Goal: Task Accomplishment & Management: Use online tool/utility

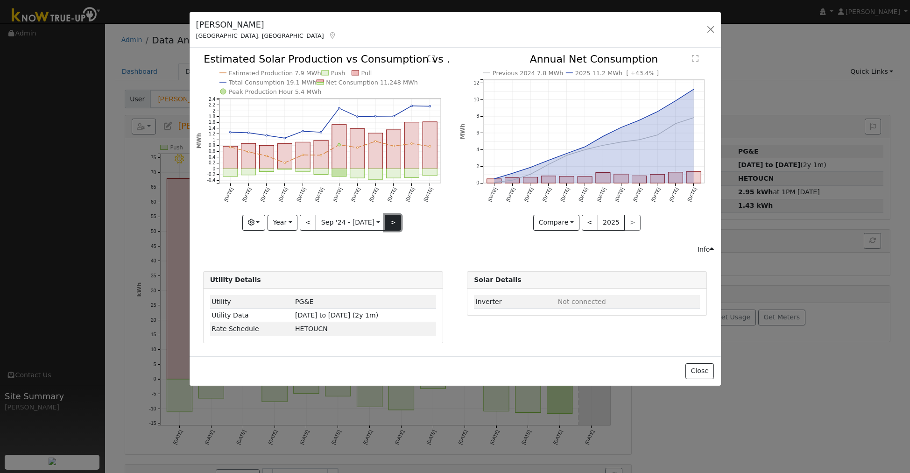
click at [388, 225] on button ">" at bounding box center [393, 223] width 16 height 16
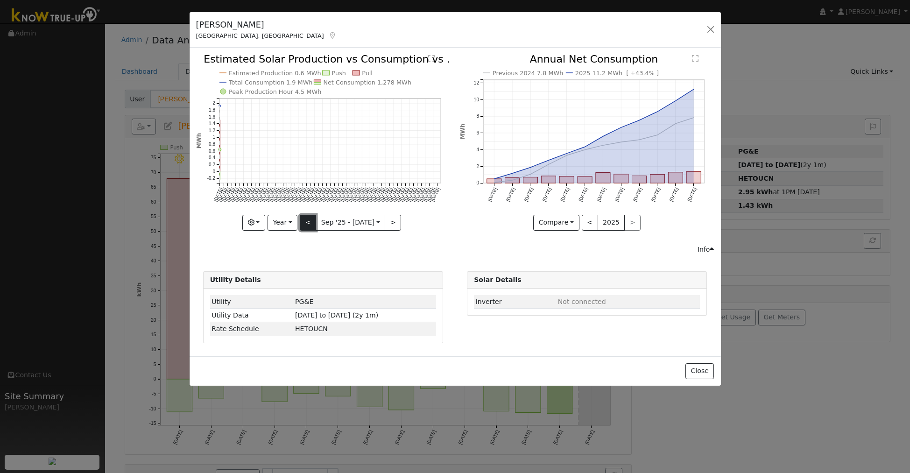
click at [309, 223] on button "<" at bounding box center [308, 223] width 16 height 16
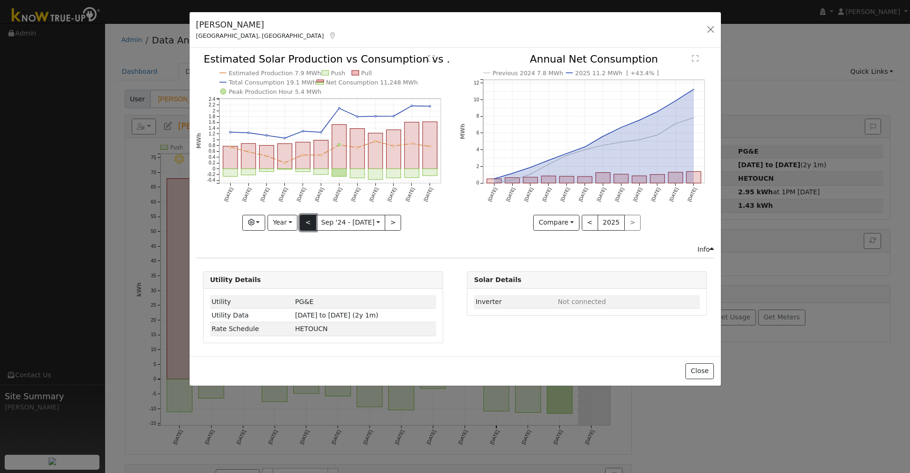
click at [309, 223] on button "<" at bounding box center [308, 223] width 16 height 16
type input "2023-09-01"
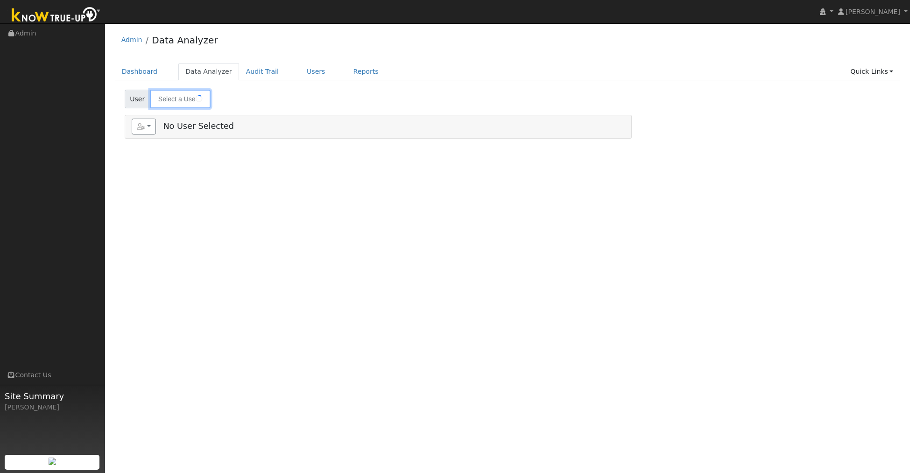
type input "[PERSON_NAME]"
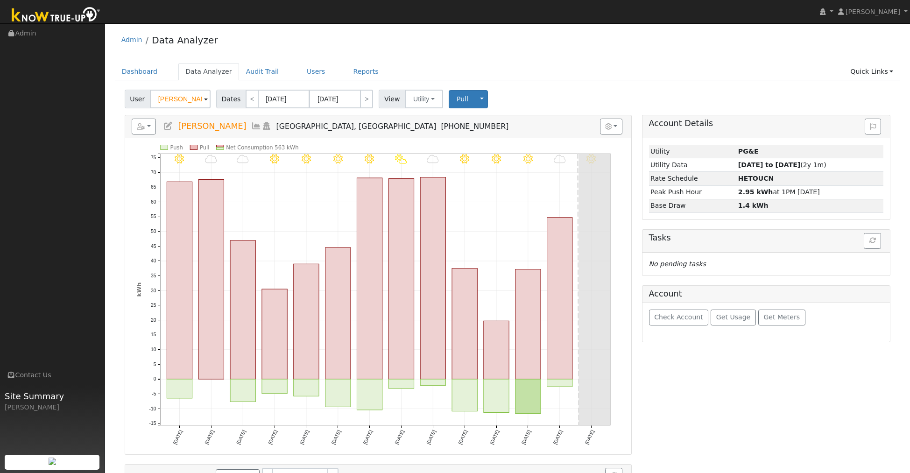
click at [251, 125] on icon at bounding box center [256, 126] width 10 height 8
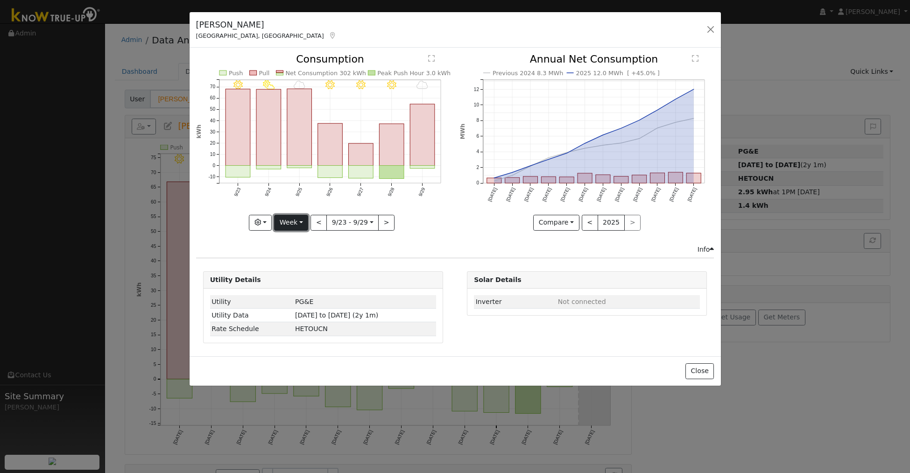
click at [299, 222] on button "Week" at bounding box center [291, 223] width 34 height 16
click at [298, 283] on link "Year" at bounding box center [307, 281] width 65 height 13
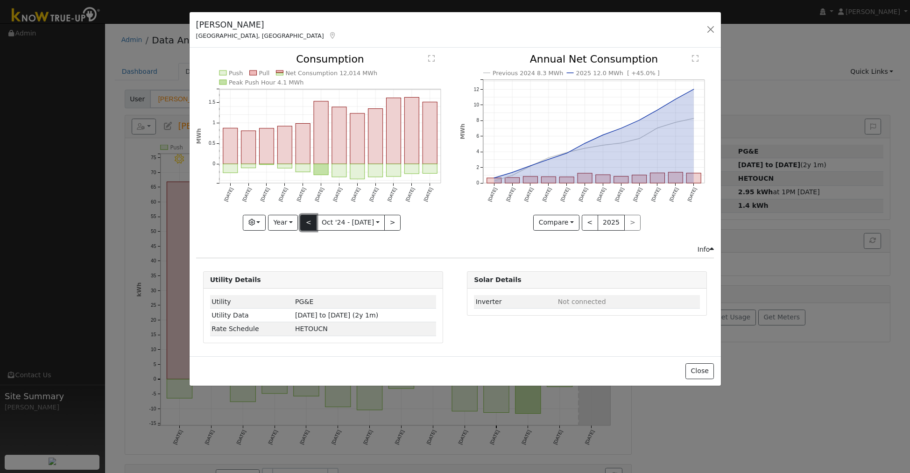
click at [310, 225] on button "<" at bounding box center [308, 223] width 16 height 16
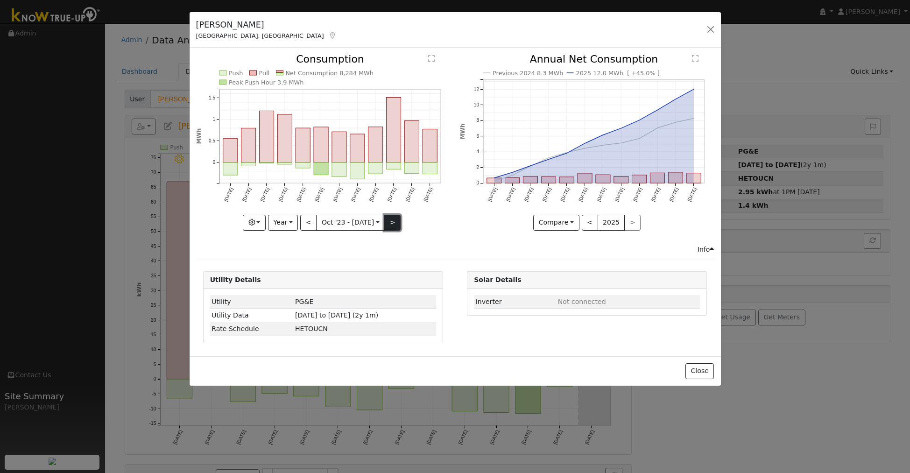
click at [399, 223] on button ">" at bounding box center [392, 223] width 16 height 16
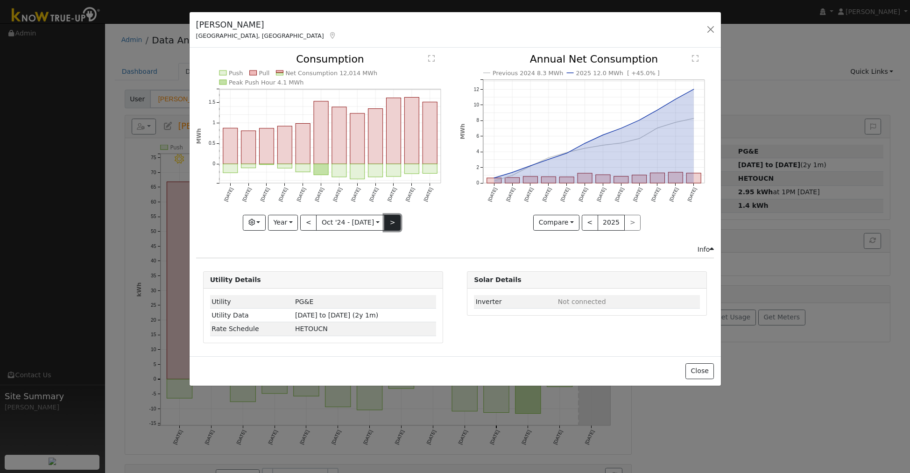
click at [397, 220] on button ">" at bounding box center [392, 223] width 16 height 16
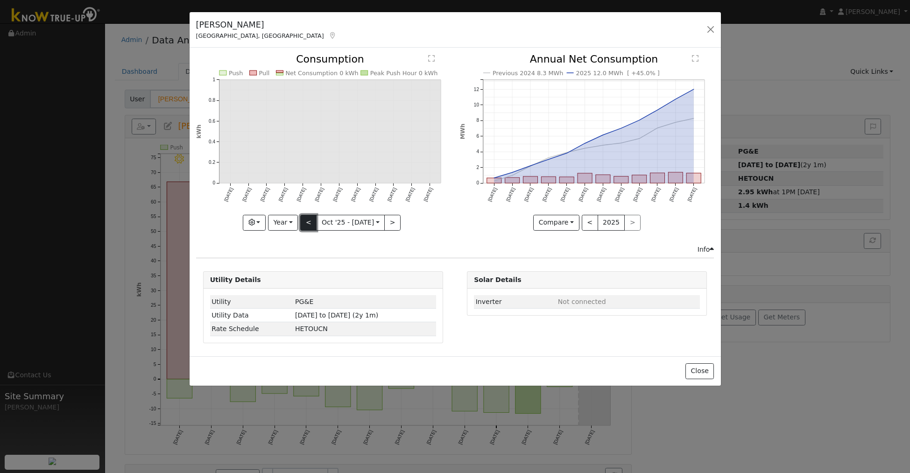
click at [309, 224] on button "<" at bounding box center [308, 223] width 16 height 16
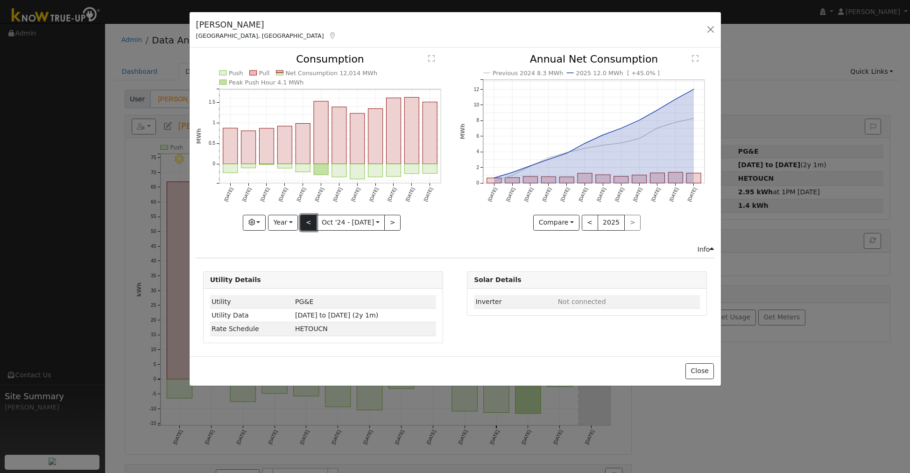
click at [309, 224] on button "<" at bounding box center [308, 223] width 16 height 16
type input "2023-10-01"
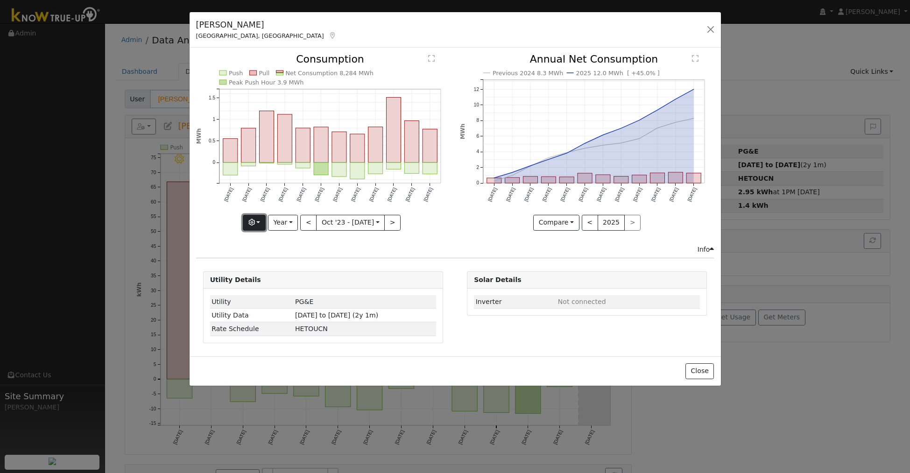
click at [259, 225] on button "button" at bounding box center [254, 223] width 23 height 16
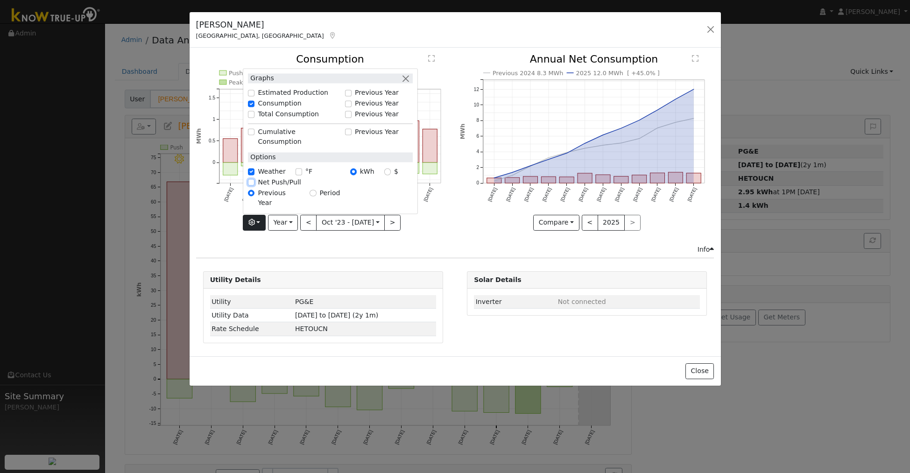
click at [253, 186] on input "Net Push/Pull" at bounding box center [251, 182] width 7 height 7
click at [250, 220] on icon "button" at bounding box center [251, 222] width 7 height 7
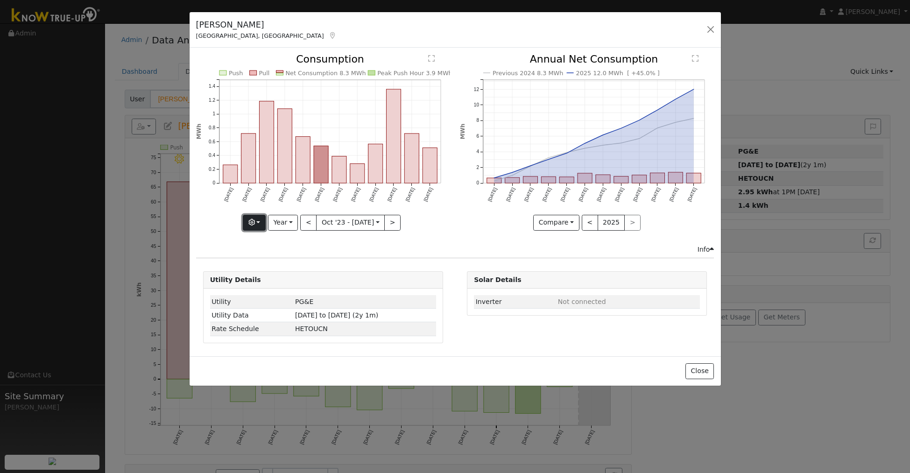
click at [257, 224] on button "button" at bounding box center [254, 223] width 23 height 16
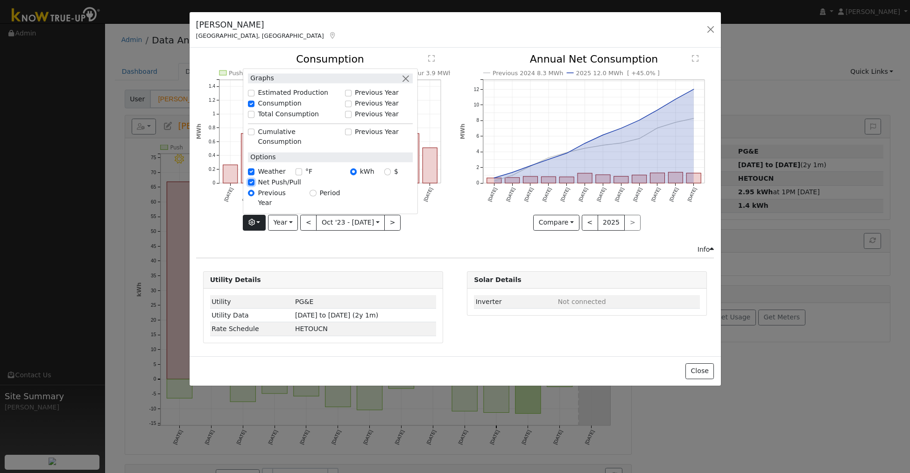
click at [253, 186] on input "Net Push/Pull" at bounding box center [251, 182] width 7 height 7
checkbox input "false"
click at [210, 209] on icon "Push Pull Net Consumption 8,284 MWh Peak Push Hour 3.9 MWh Oct '23 Nov '23 Dec …" at bounding box center [323, 141] width 254 height 175
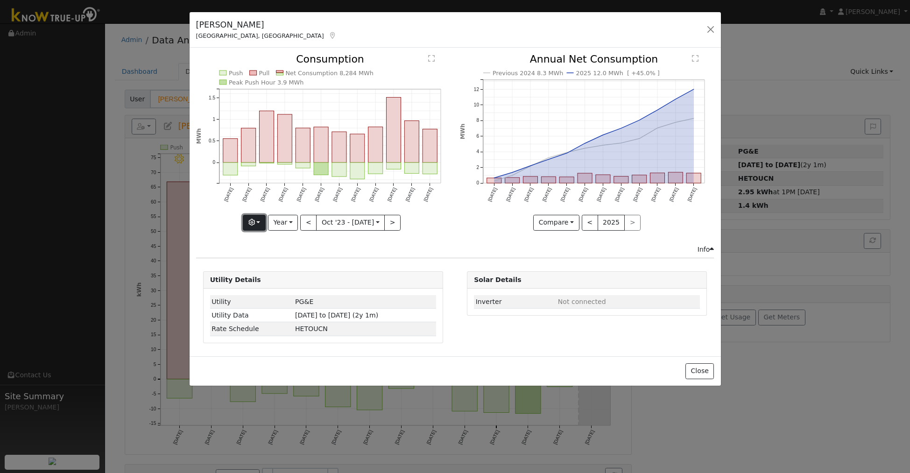
click at [257, 217] on button "button" at bounding box center [254, 223] width 23 height 16
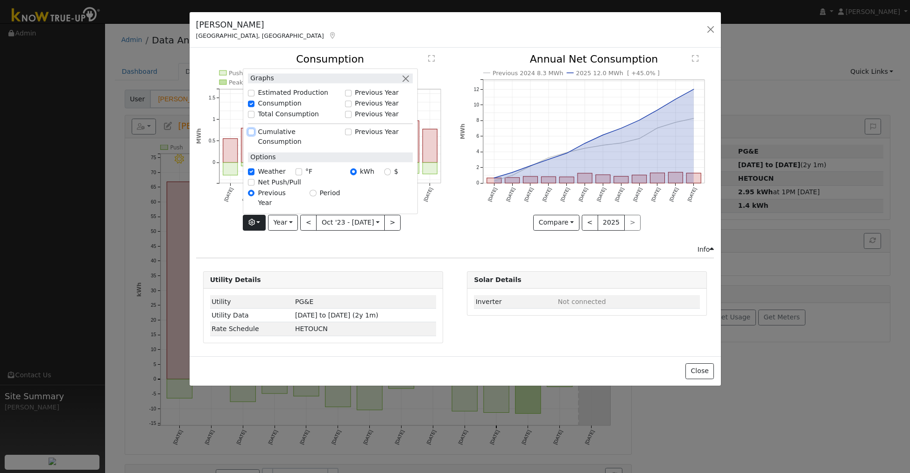
click at [254, 135] on input "Cumulative Consumption" at bounding box center [251, 132] width 7 height 7
checkbox input "true"
checkbox input "false"
click at [253, 135] on input "Cumulative Consumption" at bounding box center [251, 132] width 7 height 7
checkbox input "false"
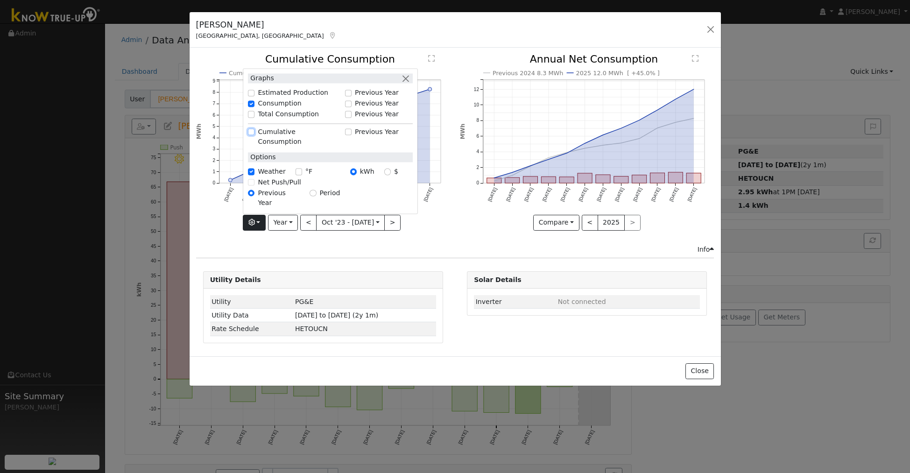
checkbox input "true"
click at [404, 84] on button "button" at bounding box center [406, 79] width 10 height 10
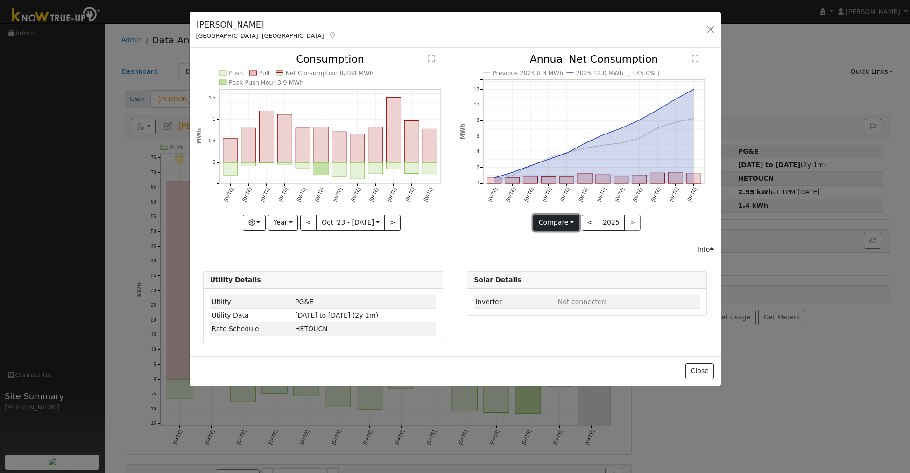
click at [570, 225] on button "Compare" at bounding box center [556, 223] width 46 height 16
drag, startPoint x: 473, startPoint y: 247, endPoint x: 465, endPoint y: 248, distance: 8.5
click at [473, 247] on div "Info" at bounding box center [455, 250] width 528 height 10
click at [394, 130] on rect "onclick=""" at bounding box center [393, 130] width 14 height 65
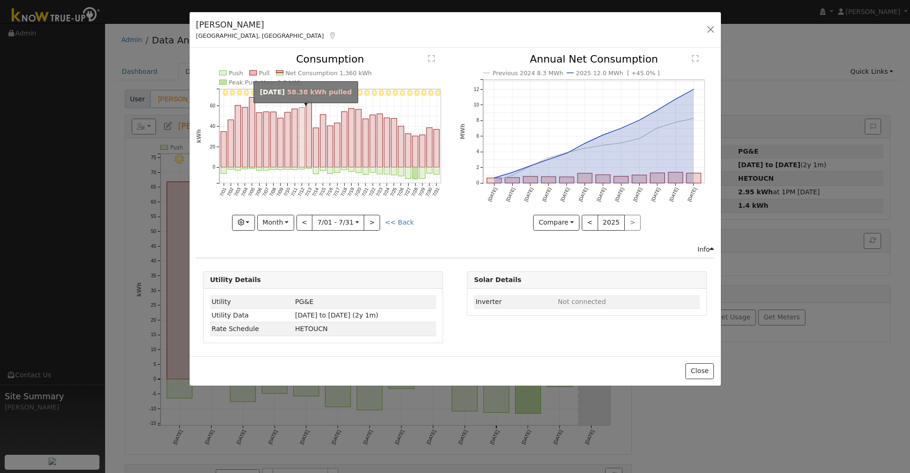
click at [299, 153] on rect "onclick=""" at bounding box center [302, 138] width 6 height 60
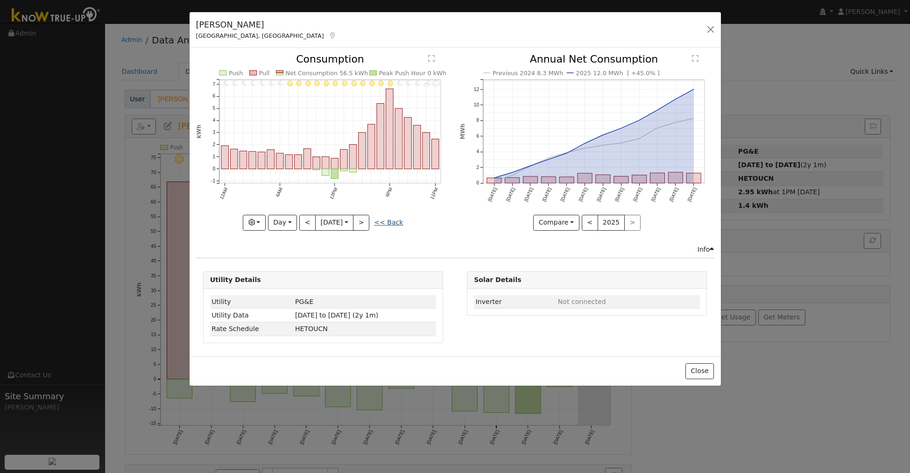
click at [383, 223] on link "<< Back" at bounding box center [388, 222] width 29 height 7
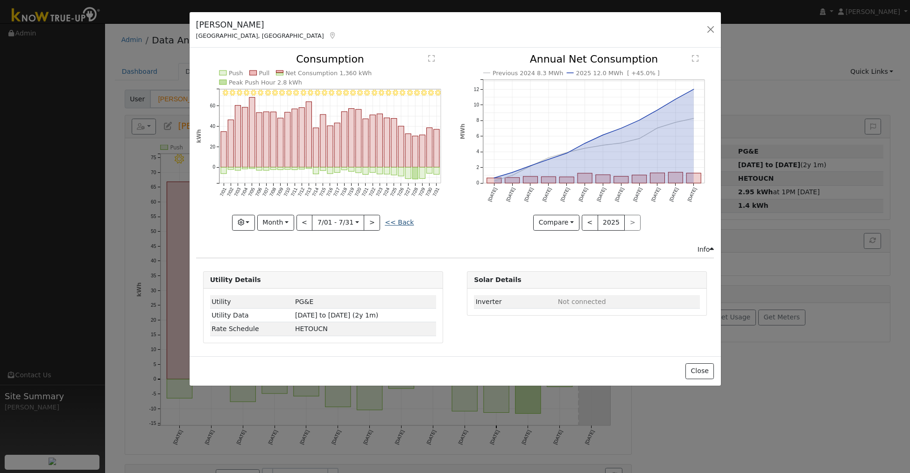
click at [397, 219] on link "<< Back" at bounding box center [399, 222] width 29 height 7
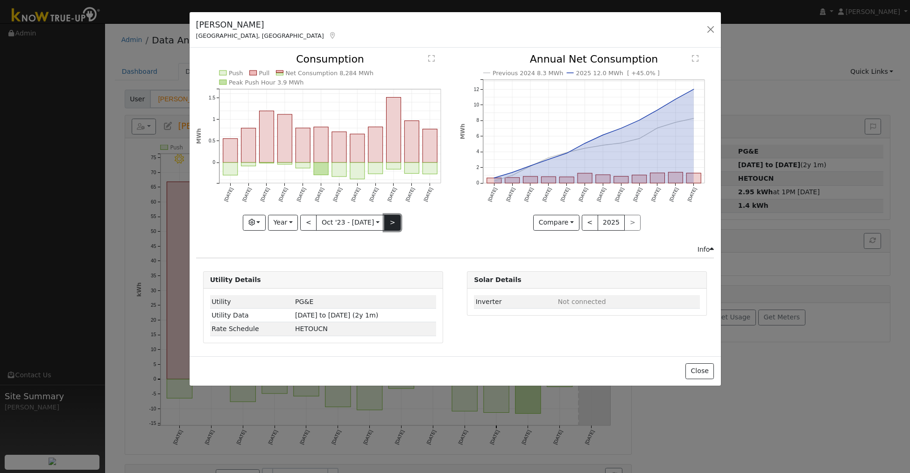
click at [390, 220] on button ">" at bounding box center [392, 223] width 16 height 16
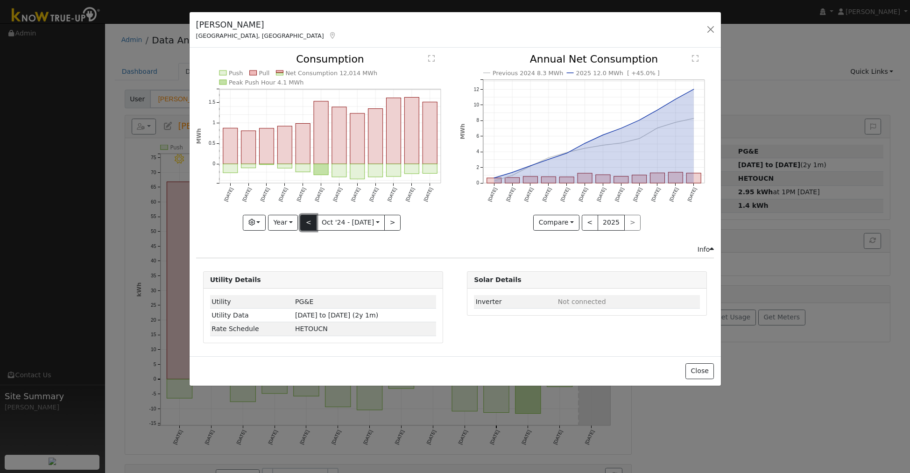
click at [311, 220] on button "<" at bounding box center [308, 223] width 16 height 16
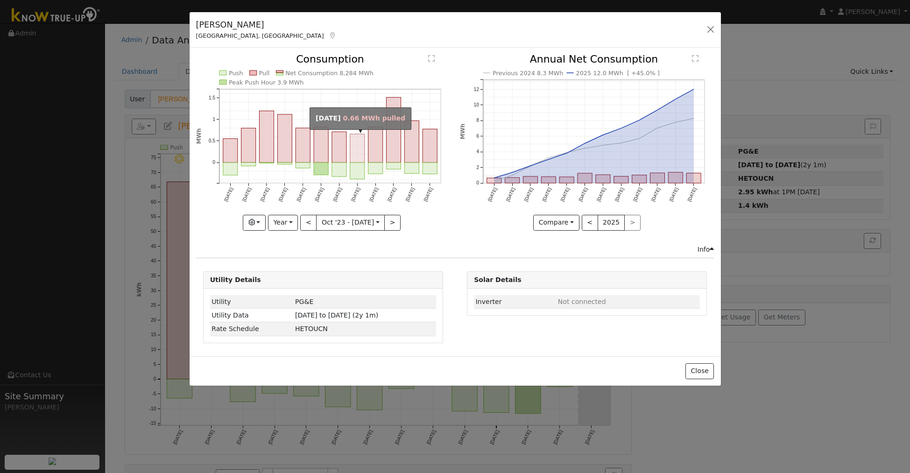
click at [356, 155] on rect "onclick=""" at bounding box center [357, 148] width 14 height 28
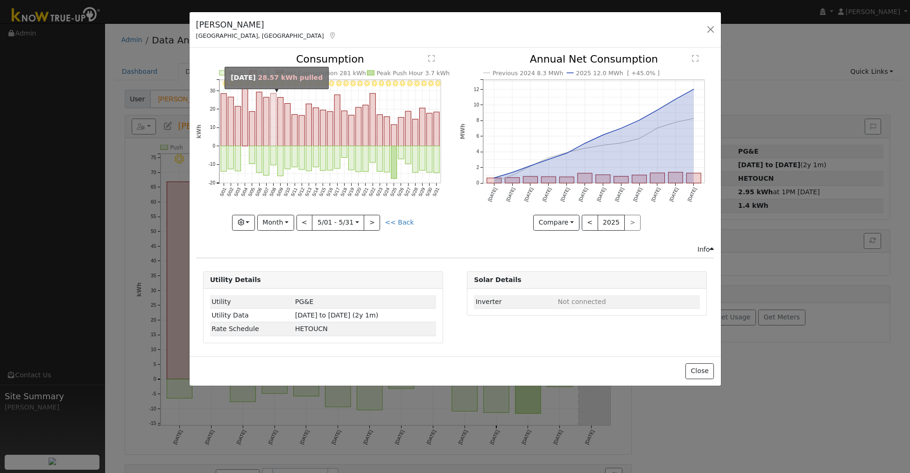
click at [276, 127] on rect "onclick=""" at bounding box center [273, 119] width 6 height 53
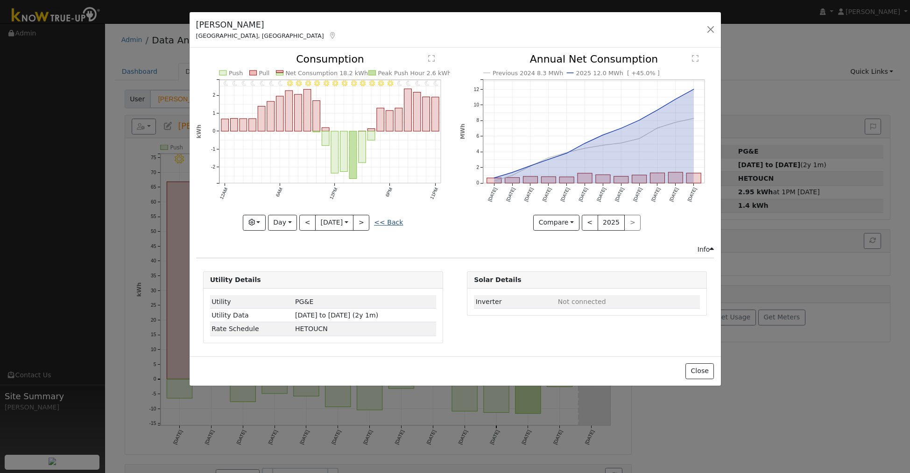
click at [396, 222] on link "<< Back" at bounding box center [388, 222] width 29 height 7
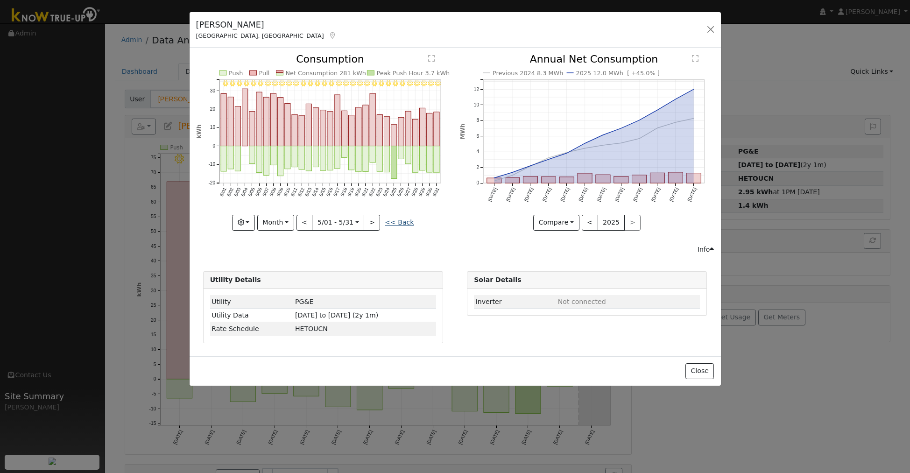
click at [397, 224] on link "<< Back" at bounding box center [399, 222] width 29 height 7
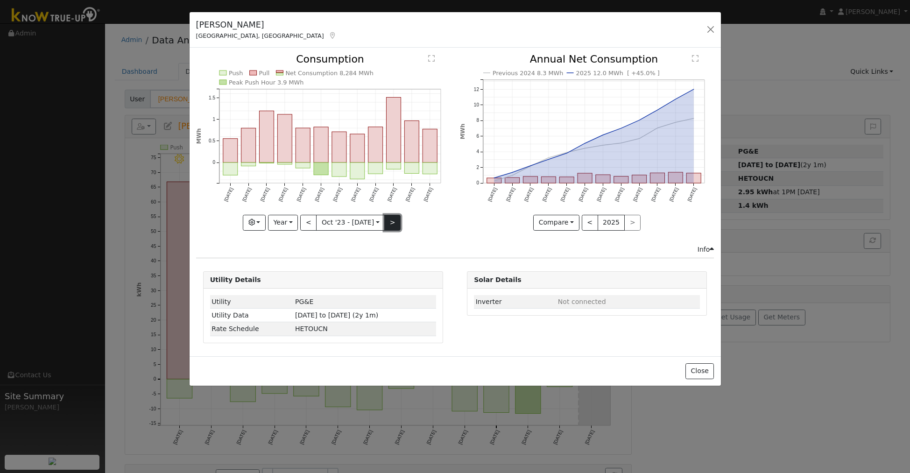
click at [394, 225] on button ">" at bounding box center [392, 223] width 16 height 16
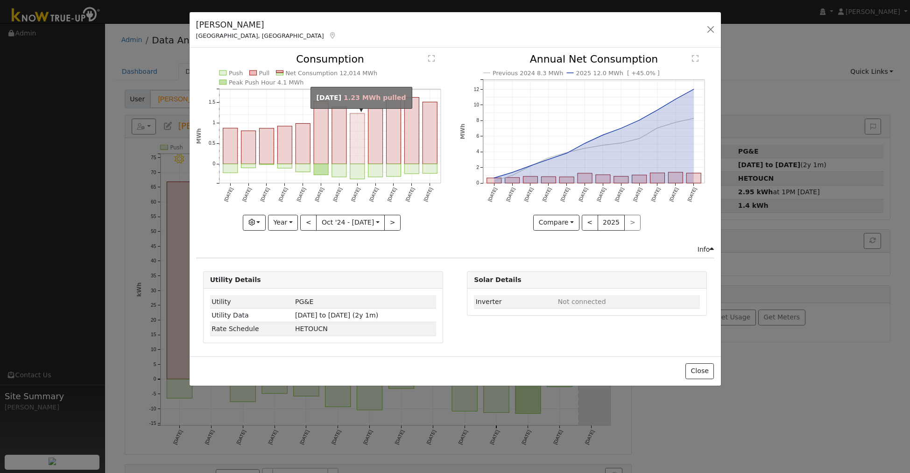
click at [355, 160] on rect "onclick=""" at bounding box center [357, 138] width 14 height 50
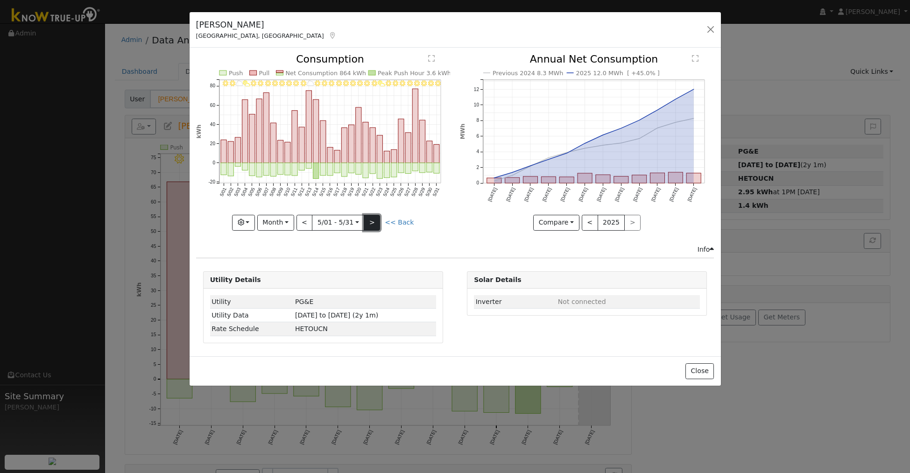
click at [376, 223] on button ">" at bounding box center [372, 223] width 16 height 16
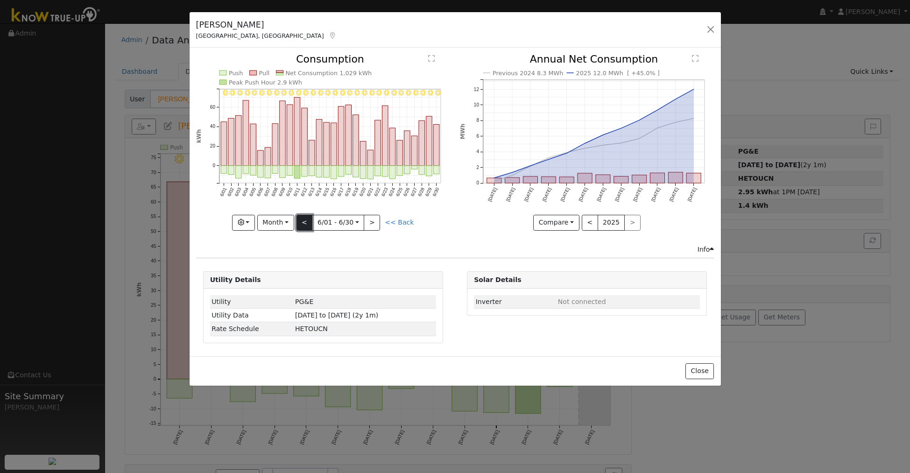
click at [303, 222] on button "<" at bounding box center [305, 223] width 16 height 16
type input "2025-05-01"
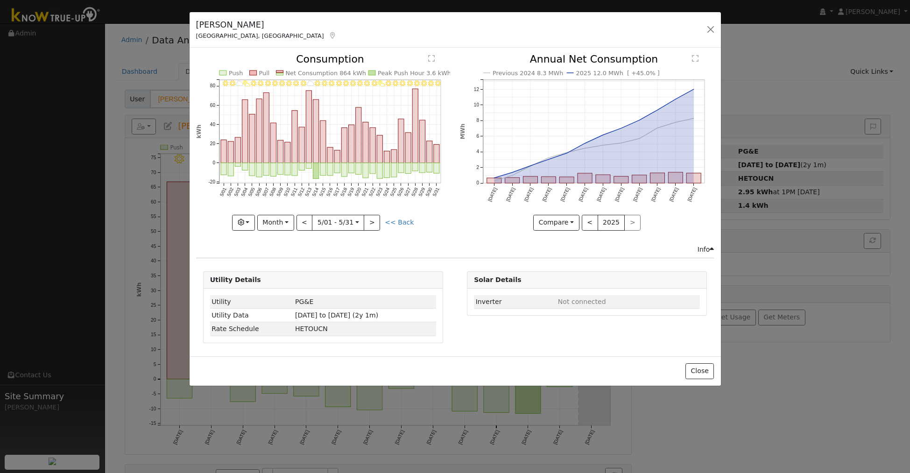
click at [708, 248] on div "Info" at bounding box center [706, 250] width 17 height 10
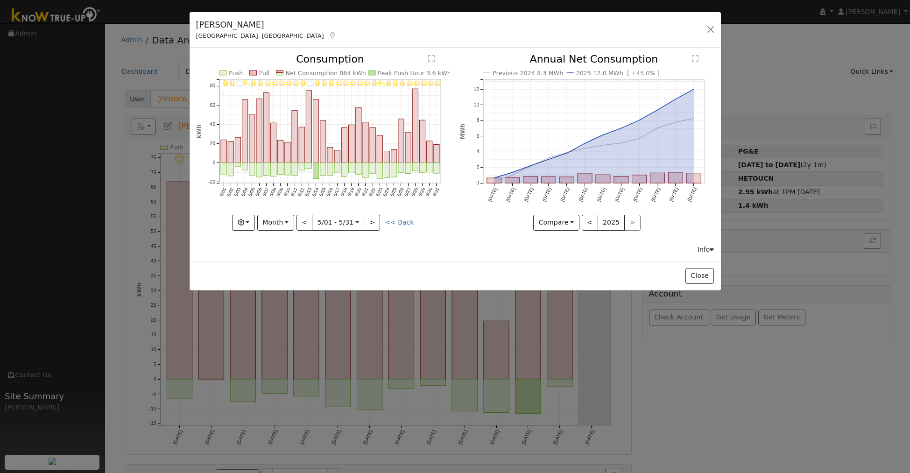
click at [708, 248] on div "Info" at bounding box center [706, 250] width 17 height 10
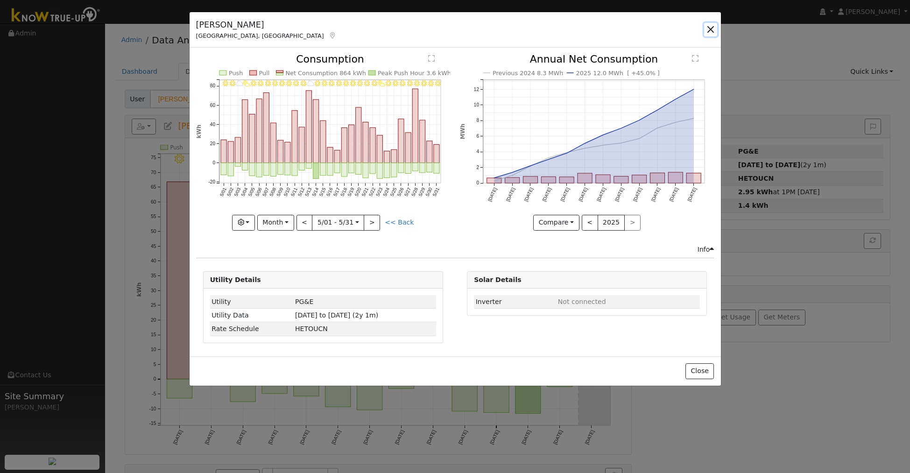
click at [710, 26] on button "button" at bounding box center [710, 29] width 13 height 13
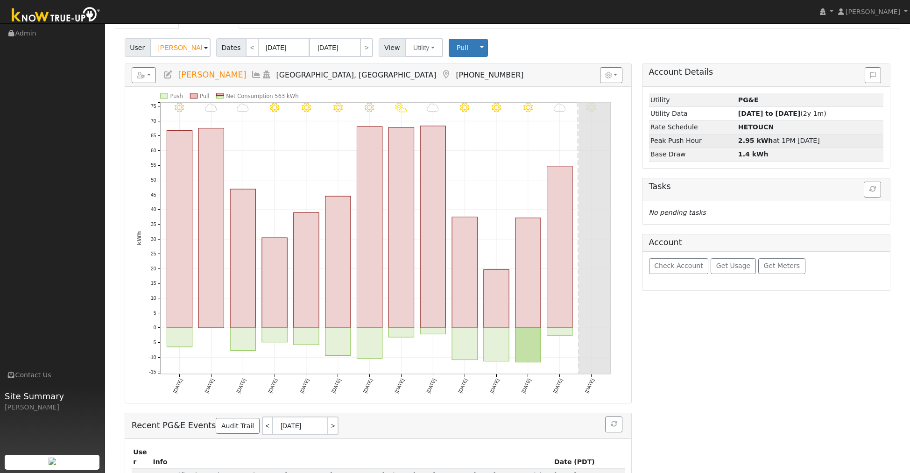
scroll to position [54, 0]
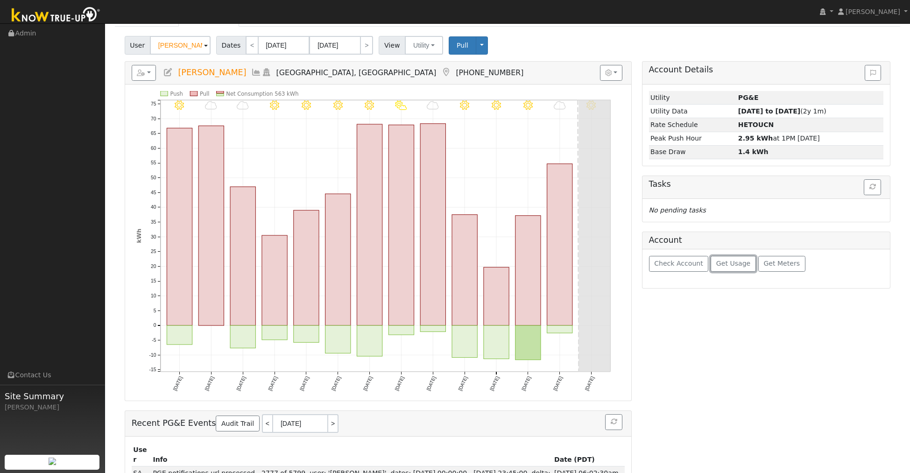
click at [721, 271] on button "Get Usage" at bounding box center [733, 264] width 45 height 16
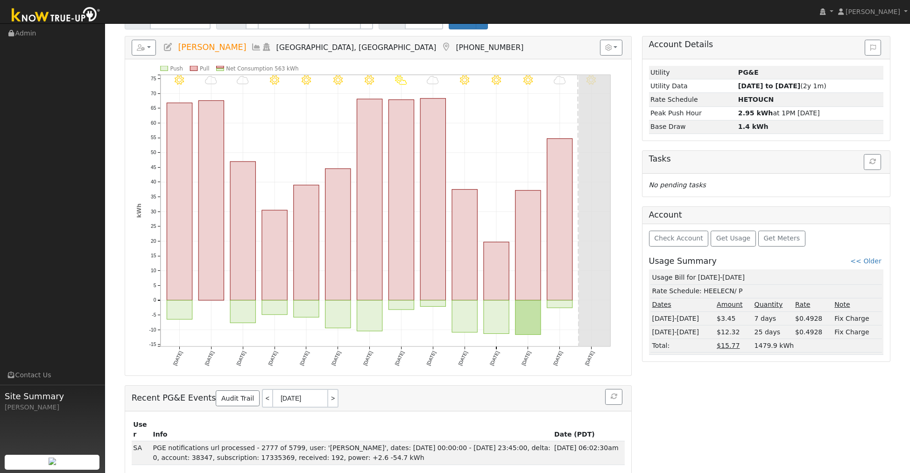
scroll to position [0, 0]
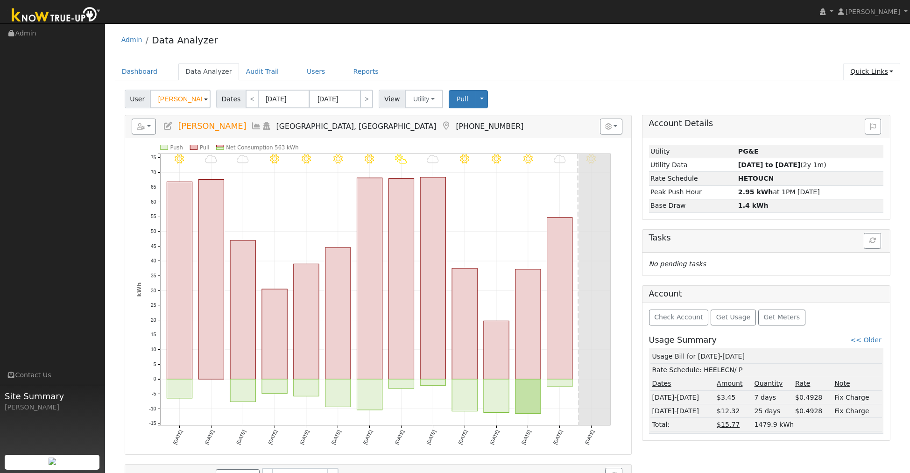
click at [877, 71] on link "Quick Links" at bounding box center [871, 71] width 57 height 17
click at [869, 123] on link "Run a Scenario Report" at bounding box center [853, 125] width 95 height 13
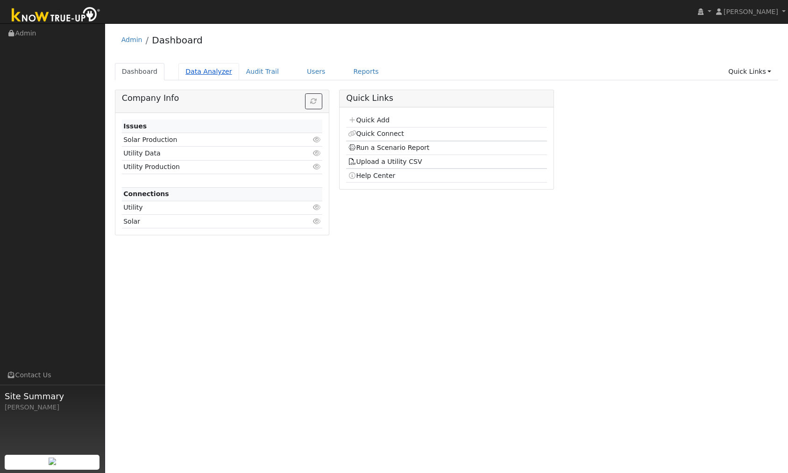
click at [203, 69] on link "Data Analyzer" at bounding box center [208, 71] width 61 height 17
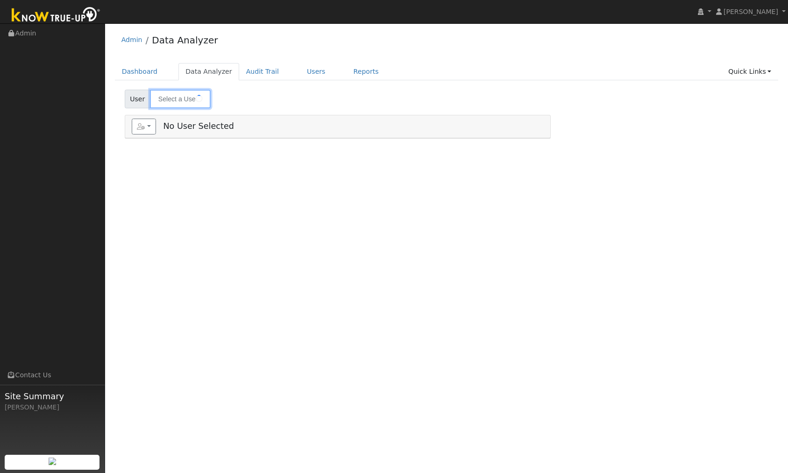
type input "[PERSON_NAME]"
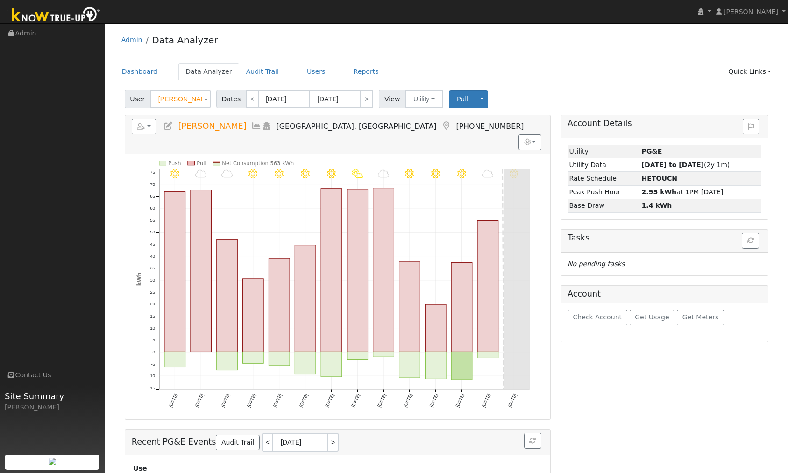
click at [251, 128] on icon at bounding box center [256, 126] width 10 height 8
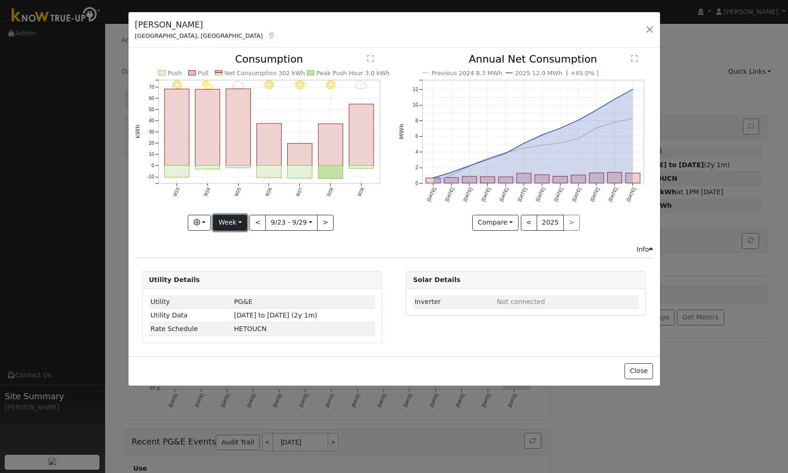
click at [227, 226] on button "Week" at bounding box center [230, 223] width 34 height 16
click at [226, 278] on link "Year" at bounding box center [245, 281] width 65 height 13
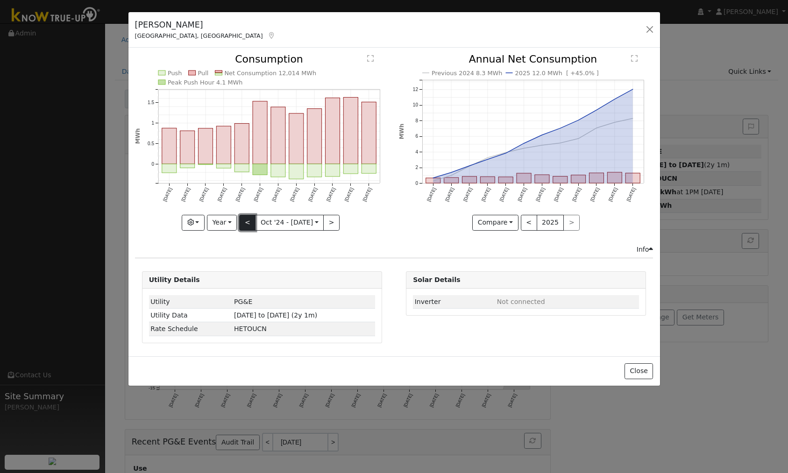
click at [246, 223] on button "<" at bounding box center [247, 223] width 16 height 16
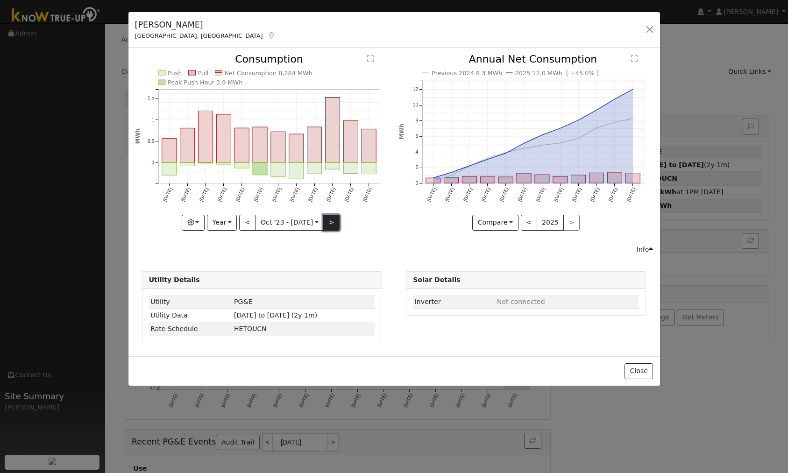
click at [332, 225] on button ">" at bounding box center [331, 223] width 16 height 16
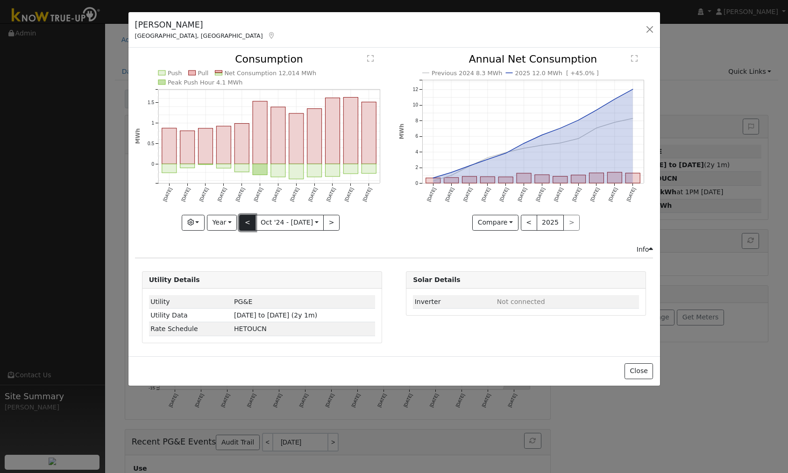
click at [245, 223] on button "<" at bounding box center [247, 223] width 16 height 16
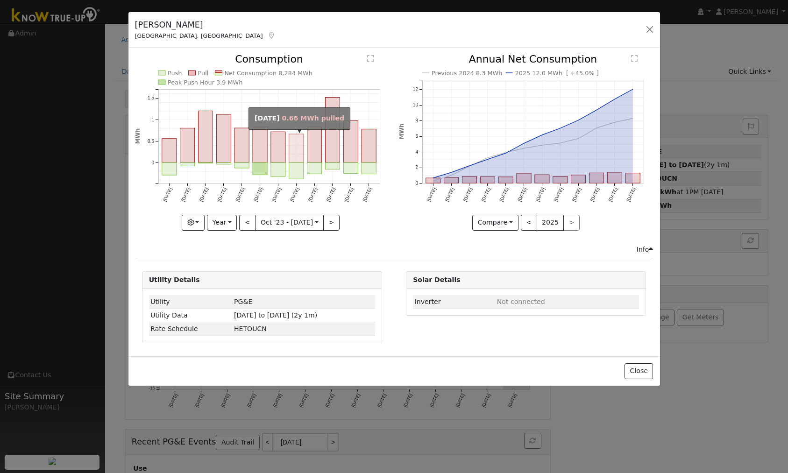
click at [297, 150] on rect "onclick=""" at bounding box center [296, 148] width 14 height 28
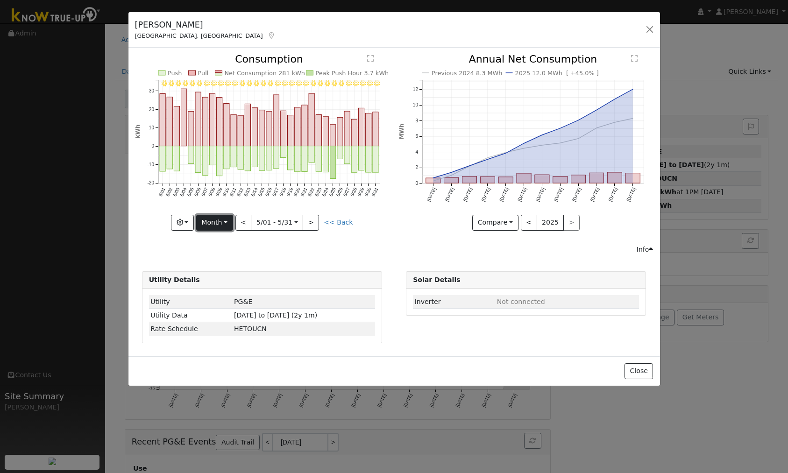
click at [220, 222] on button "Month" at bounding box center [214, 223] width 37 height 16
drag, startPoint x: 215, startPoint y: 283, endPoint x: 235, endPoint y: 267, distance: 26.0
click at [215, 283] on link "Year" at bounding box center [229, 281] width 65 height 13
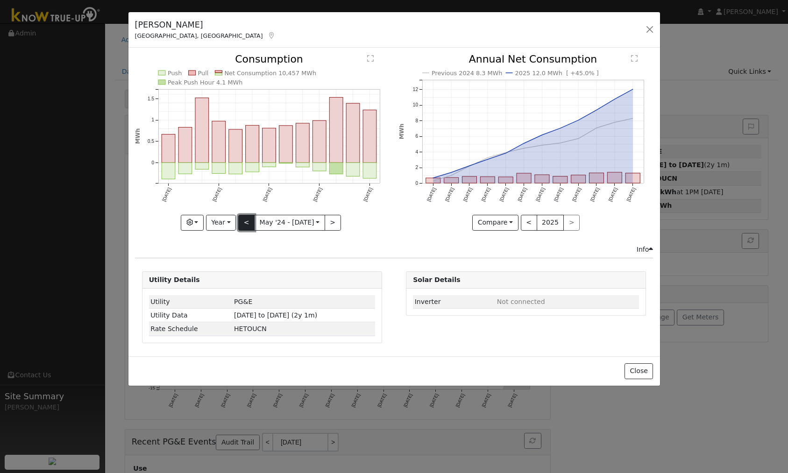
click at [241, 224] on button "<" at bounding box center [246, 223] width 16 height 16
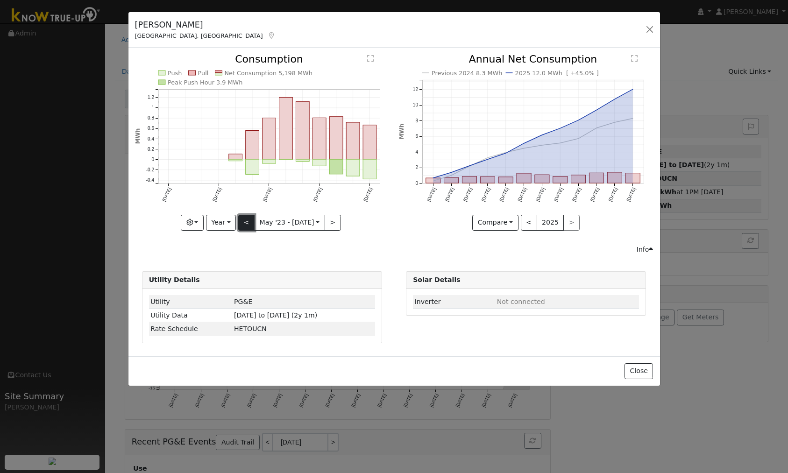
click at [248, 222] on button "<" at bounding box center [246, 223] width 16 height 16
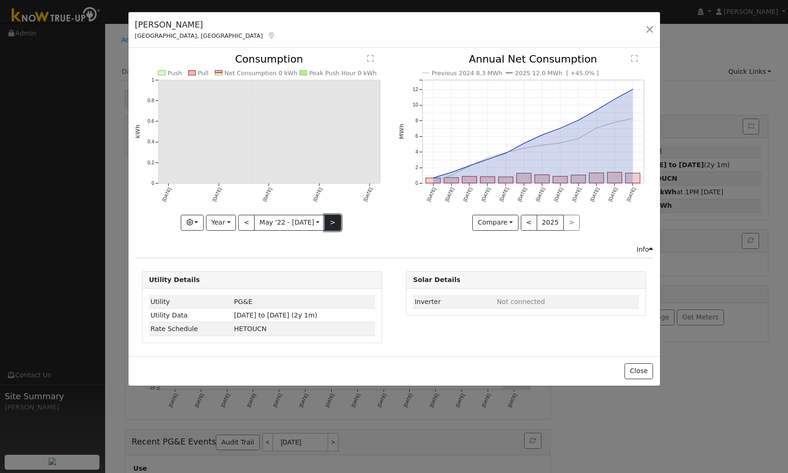
click at [337, 225] on button ">" at bounding box center [333, 223] width 16 height 16
type input "2023-05-01"
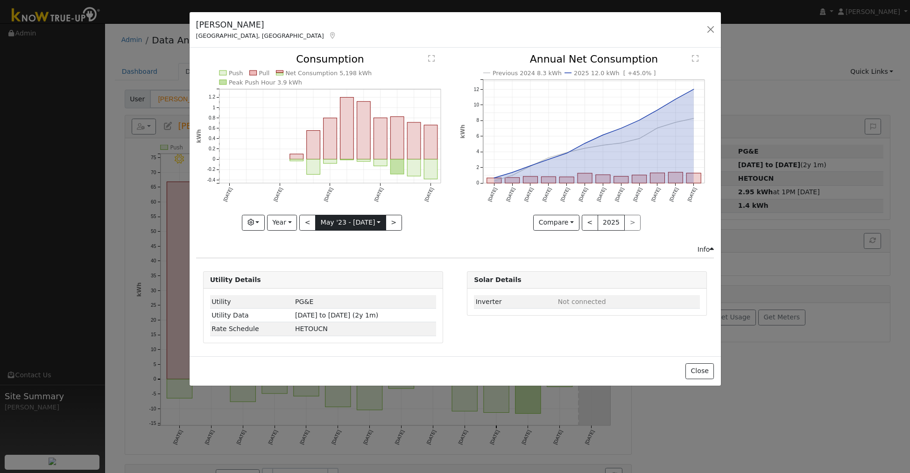
click at [381, 222] on input "2023-05-01" at bounding box center [351, 222] width 70 height 15
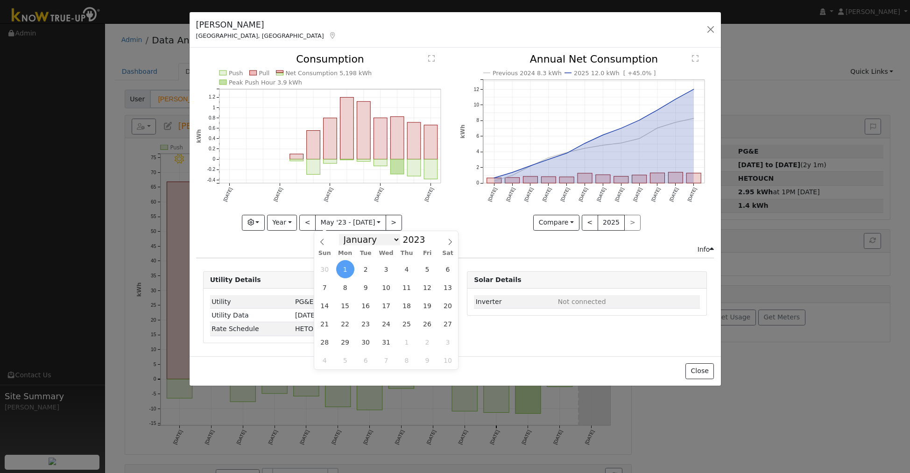
click at [392, 240] on select "January February March April May June July August September October November De…" at bounding box center [369, 239] width 61 height 11
select select "8"
click at [342, 234] on select "January February March April May June July August September October November De…" at bounding box center [369, 239] width 61 height 11
click at [428, 269] on span "1" at bounding box center [427, 269] width 18 height 18
type input "2023-09-01"
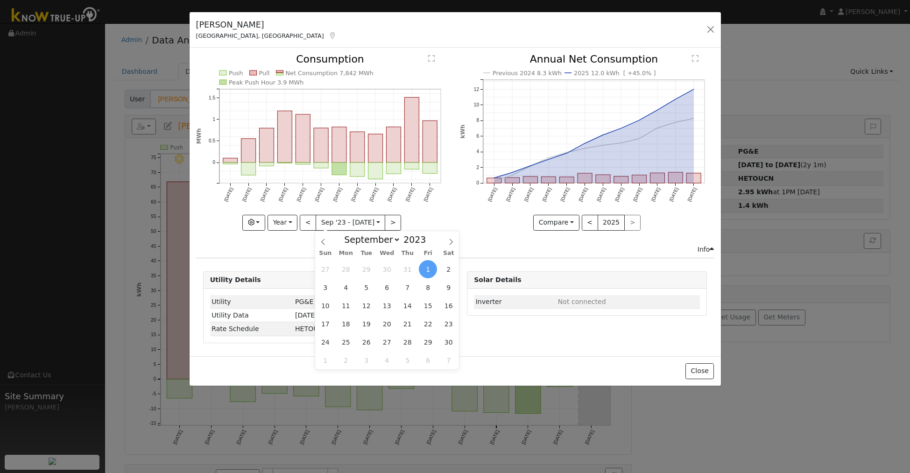
click at [434, 211] on icon "Push Pull Net Consumption 7,842 MWh Peak Push Hour 3.9 MWh Sep '23 Oct '23 Nov …" at bounding box center [323, 141] width 254 height 175
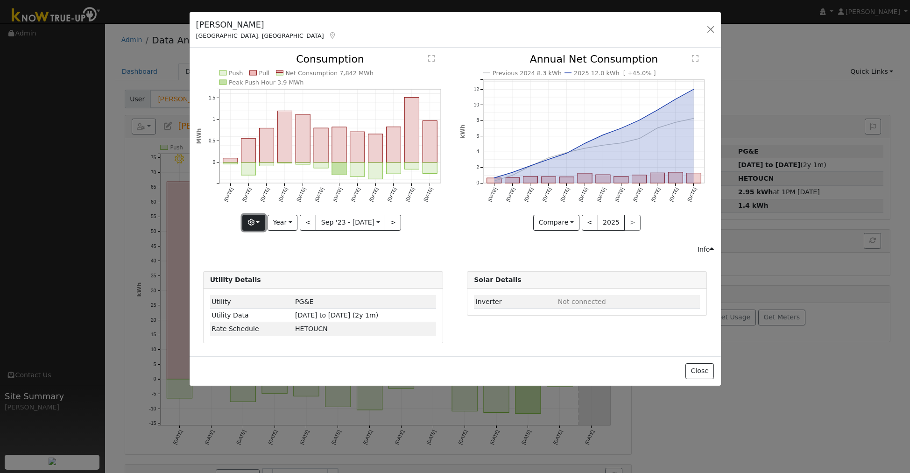
click at [255, 223] on button "button" at bounding box center [253, 223] width 23 height 16
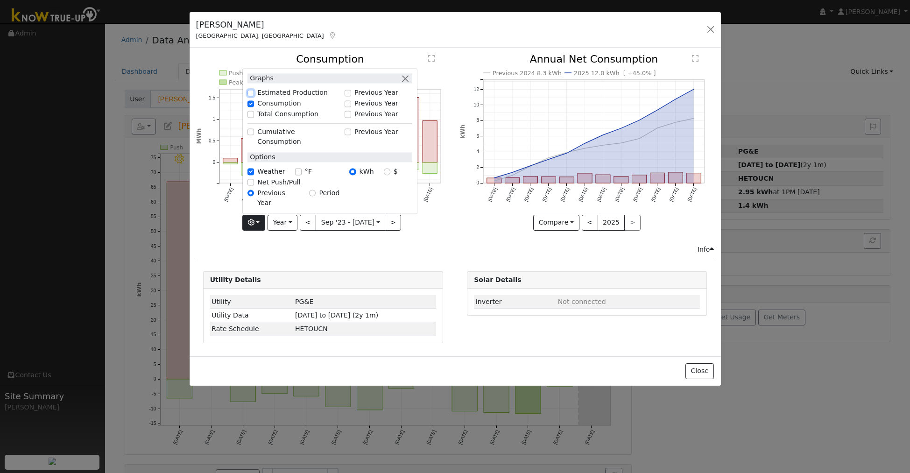
click at [251, 96] on input "Estimated Production" at bounding box center [251, 93] width 7 height 7
checkbox input "true"
click at [253, 118] on input "Total Consumption" at bounding box center [251, 114] width 7 height 7
checkbox input "true"
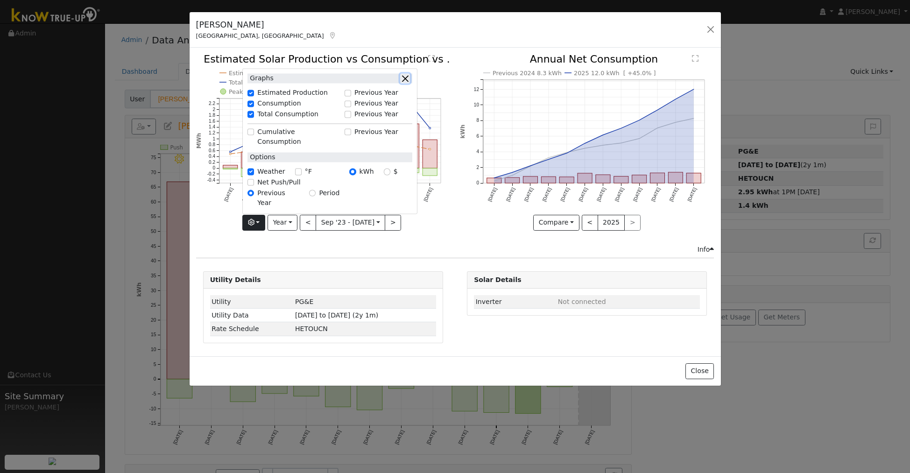
click at [404, 84] on button "button" at bounding box center [405, 79] width 10 height 10
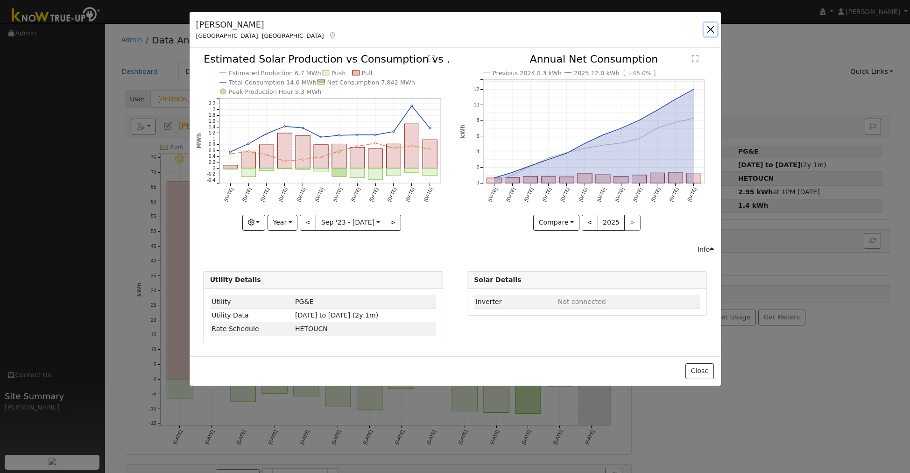
click at [710, 31] on button "button" at bounding box center [710, 29] width 13 height 13
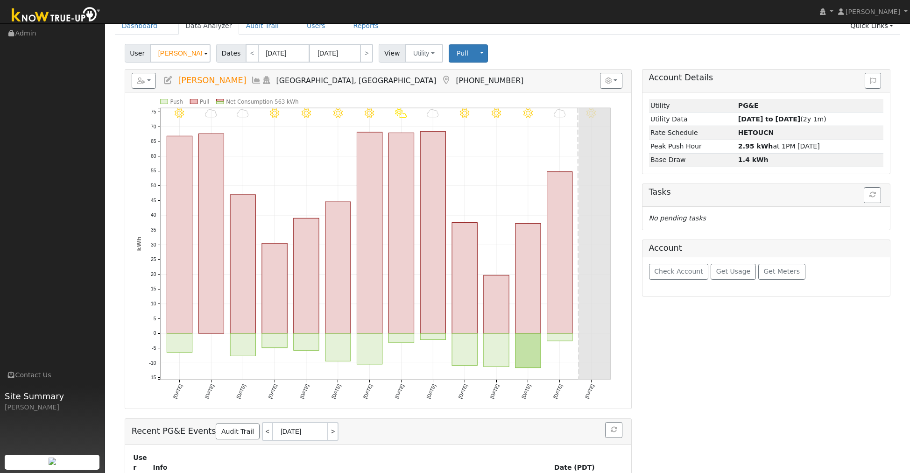
scroll to position [53, 0]
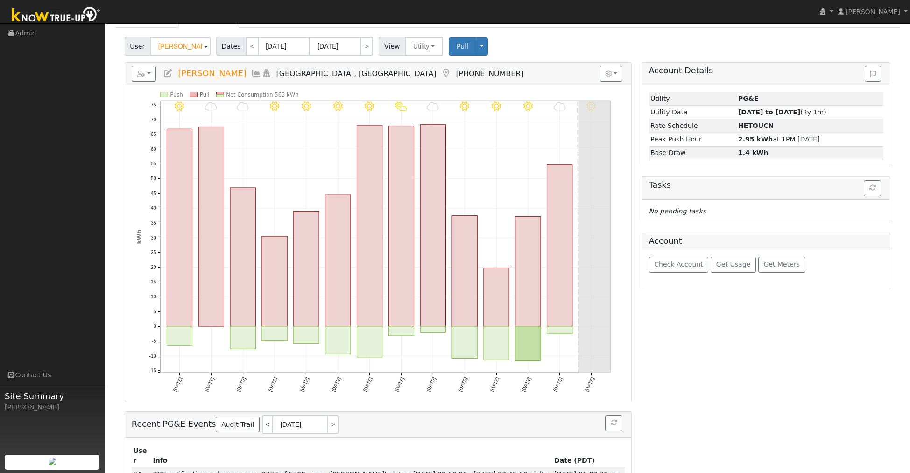
click at [251, 75] on icon at bounding box center [256, 73] width 10 height 8
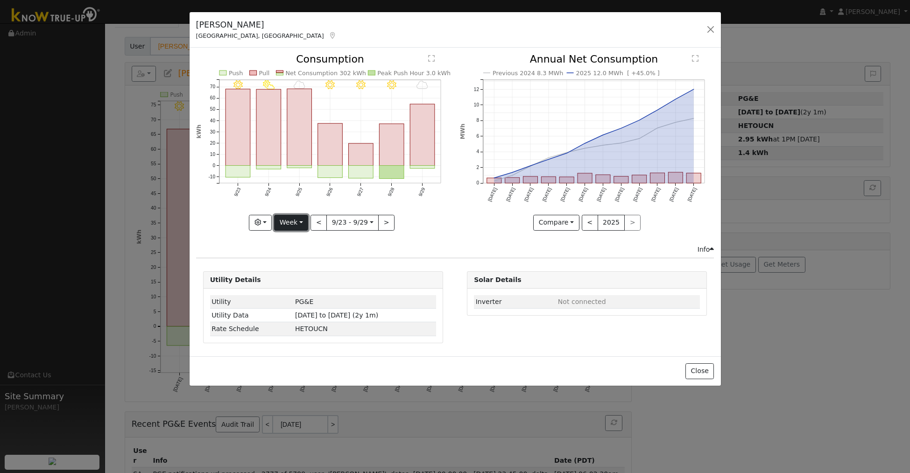
click at [285, 221] on button "Week" at bounding box center [291, 223] width 34 height 16
click at [297, 281] on link "Year" at bounding box center [307, 281] width 65 height 13
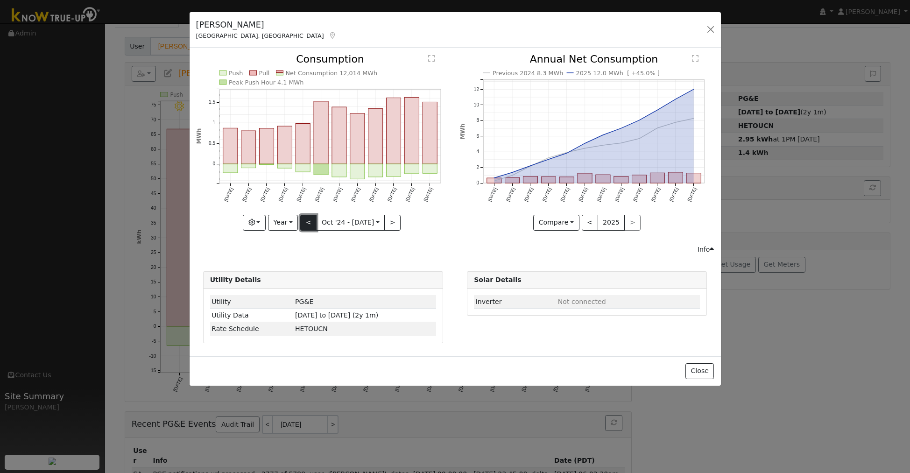
click at [310, 222] on button "<" at bounding box center [308, 223] width 16 height 16
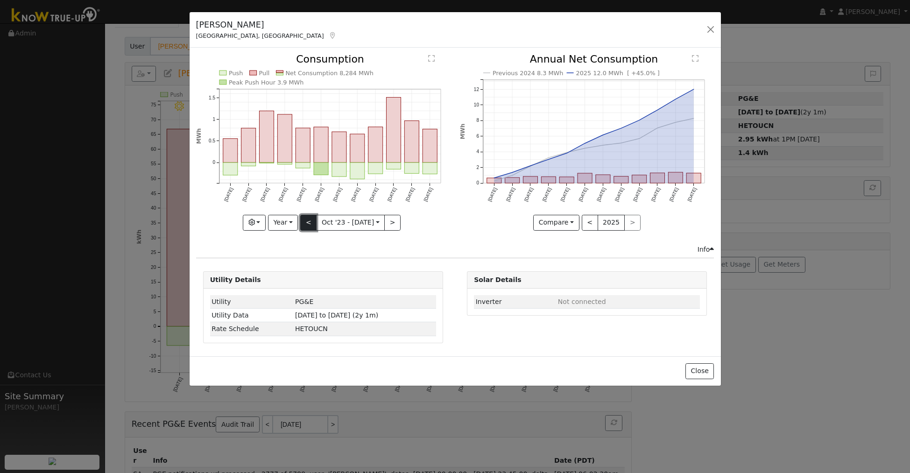
click at [312, 220] on button "<" at bounding box center [308, 223] width 16 height 16
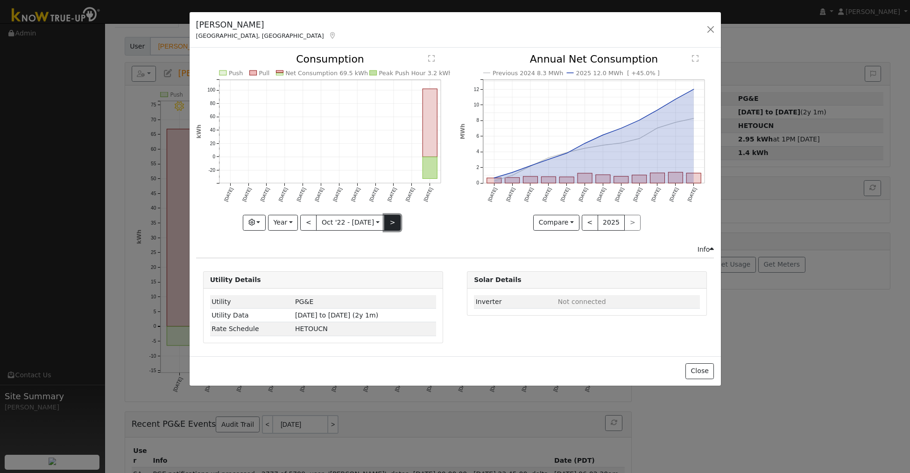
click at [392, 225] on button ">" at bounding box center [392, 223] width 16 height 16
type input "2023-10-01"
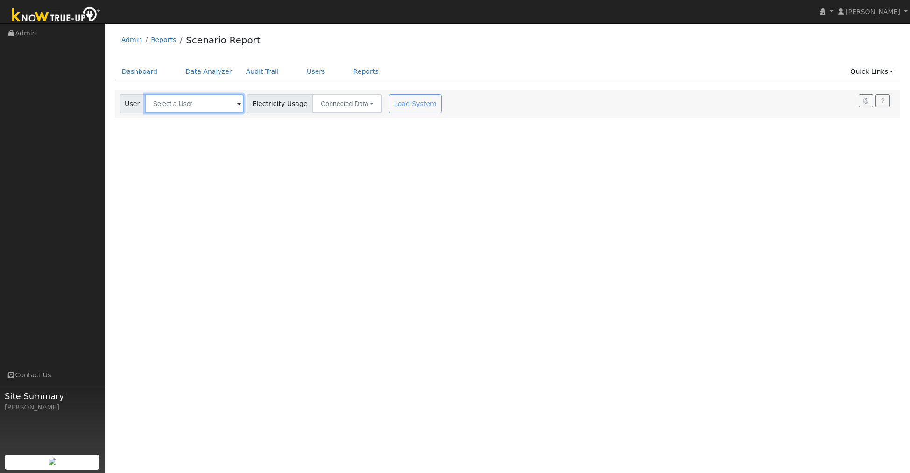
click at [210, 106] on input "text" at bounding box center [194, 103] width 99 height 19
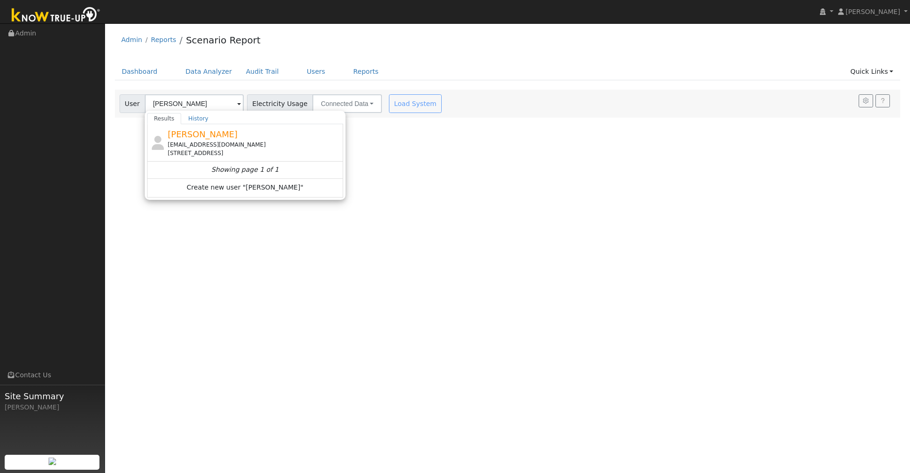
drag, startPoint x: 170, startPoint y: 143, endPoint x: 181, endPoint y: 139, distance: 11.4
click at [170, 143] on div "[EMAIL_ADDRESS][DOMAIN_NAME]" at bounding box center [254, 145] width 173 height 8
type input "[PERSON_NAME]"
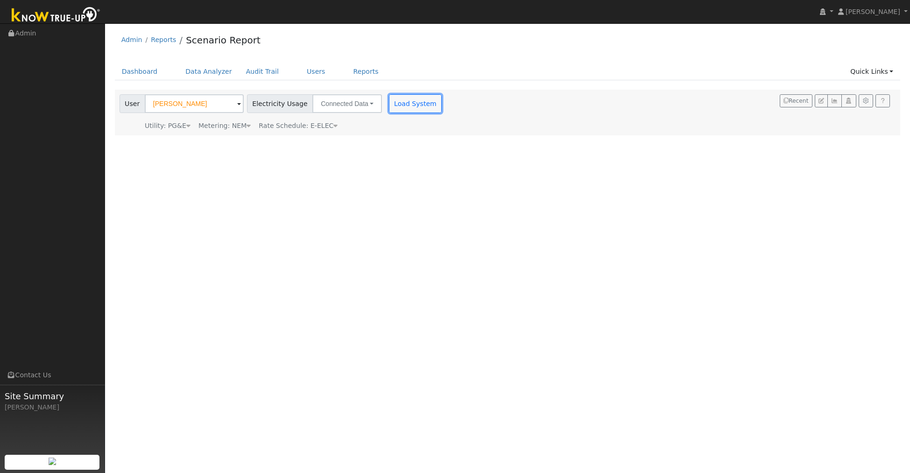
click at [396, 101] on button "Load System" at bounding box center [415, 103] width 53 height 19
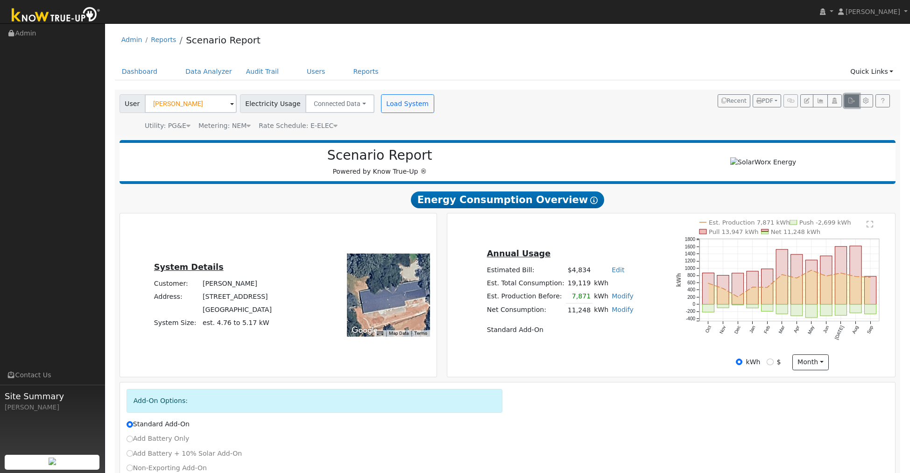
click at [849, 103] on icon "button" at bounding box center [851, 101] width 7 height 6
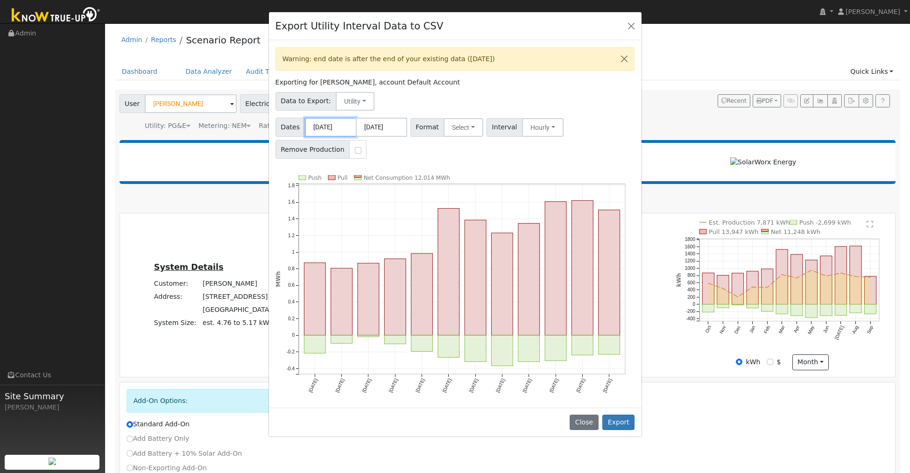
click at [315, 131] on input "[DATE]" at bounding box center [330, 127] width 51 height 19
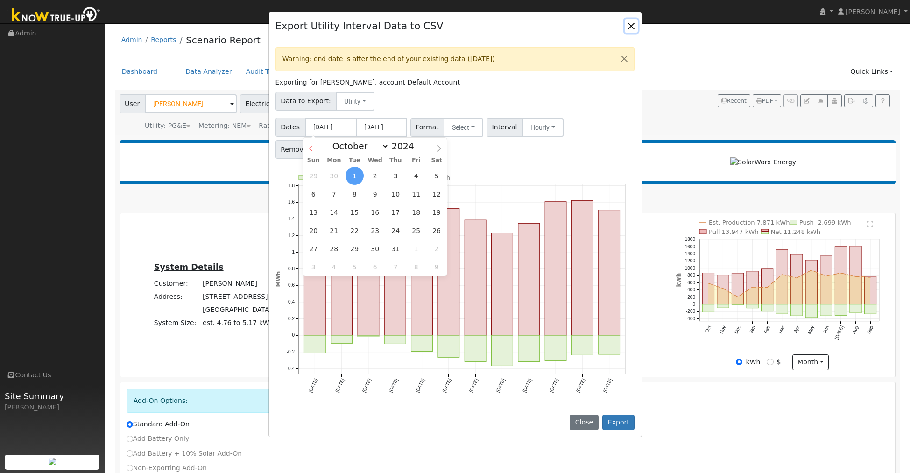
click at [311, 149] on icon at bounding box center [311, 148] width 7 height 7
select select "8"
click at [397, 145] on input "2024" at bounding box center [406, 146] width 34 height 10
click at [416, 148] on span at bounding box center [419, 148] width 7 height 5
type input "2023"
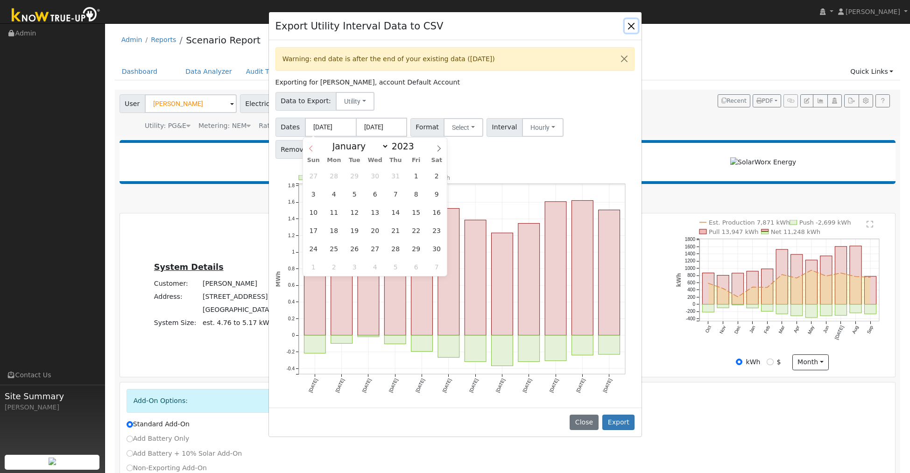
click at [311, 148] on icon at bounding box center [311, 148] width 7 height 7
click at [310, 148] on icon at bounding box center [311, 148] width 7 height 7
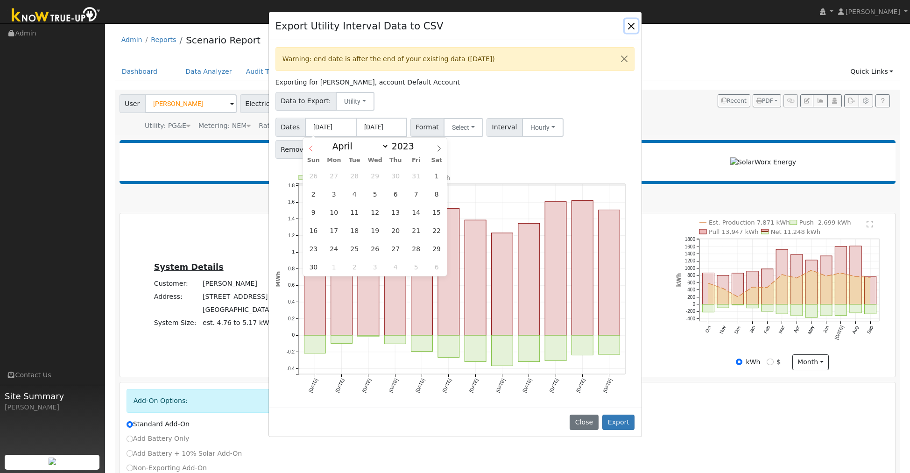
click at [310, 148] on icon at bounding box center [311, 148] width 7 height 7
select select "0"
click at [310, 148] on icon at bounding box center [311, 148] width 7 height 7
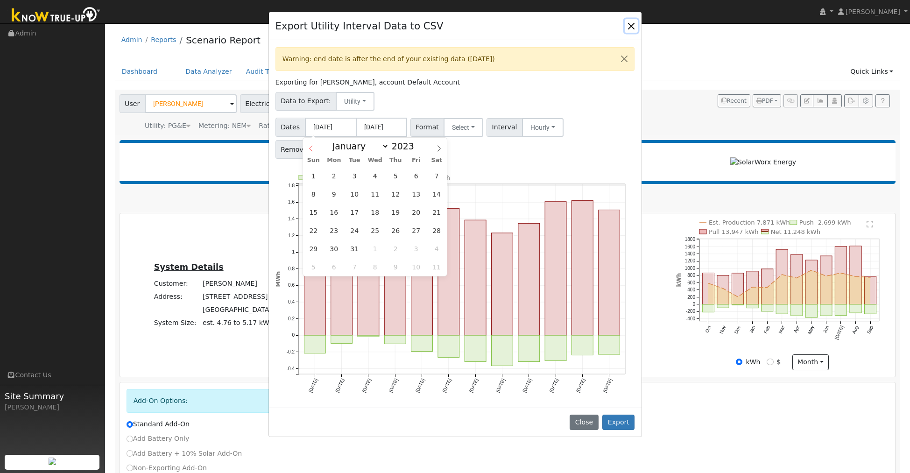
type input "2022"
click at [310, 148] on icon at bounding box center [311, 148] width 7 height 7
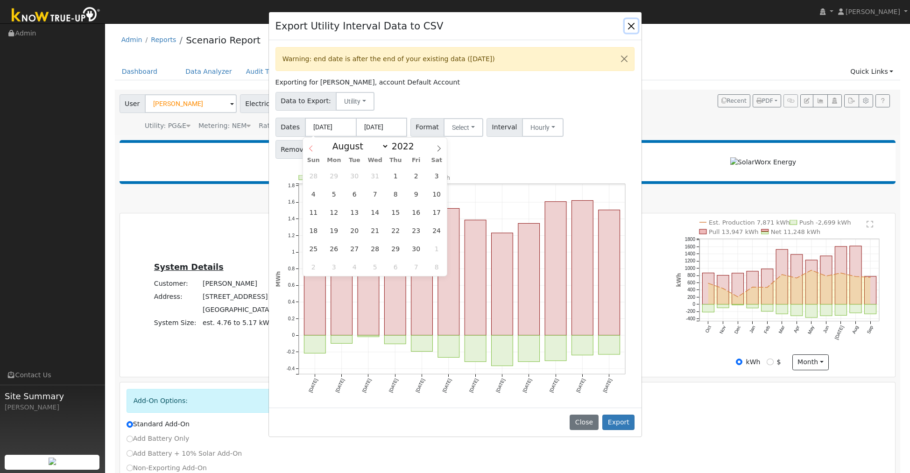
click at [310, 148] on icon at bounding box center [311, 148] width 7 height 7
click at [439, 148] on icon at bounding box center [439, 148] width 7 height 7
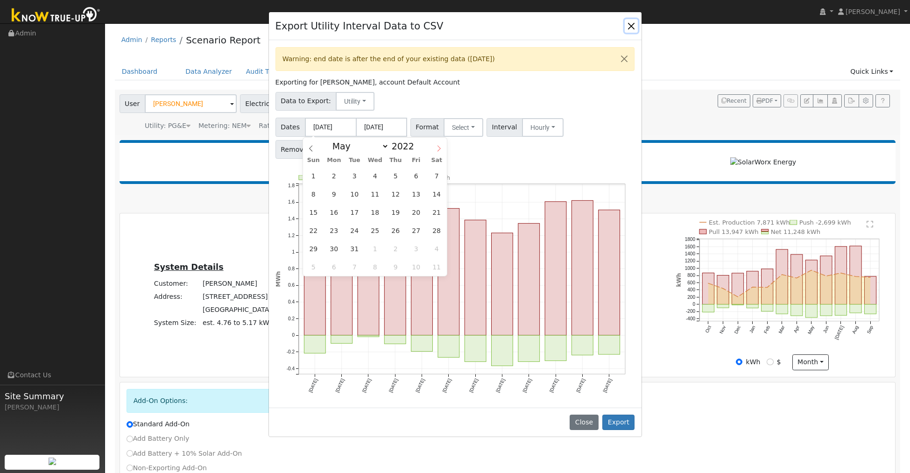
click at [439, 148] on icon at bounding box center [439, 148] width 7 height 7
click at [438, 148] on icon at bounding box center [439, 148] width 7 height 7
select select "8"
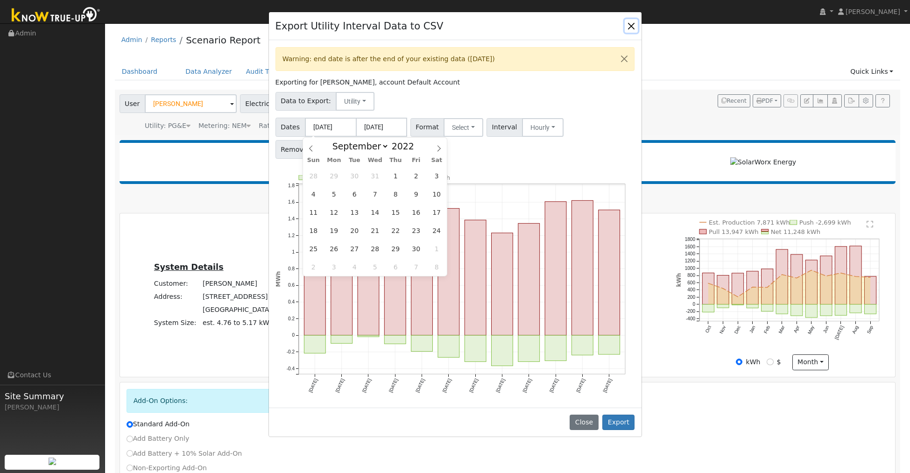
type input "2024"
select select "9"
click at [329, 130] on input "[DATE]" at bounding box center [330, 127] width 51 height 19
click at [416, 149] on span at bounding box center [419, 148] width 7 height 5
type input "2023"
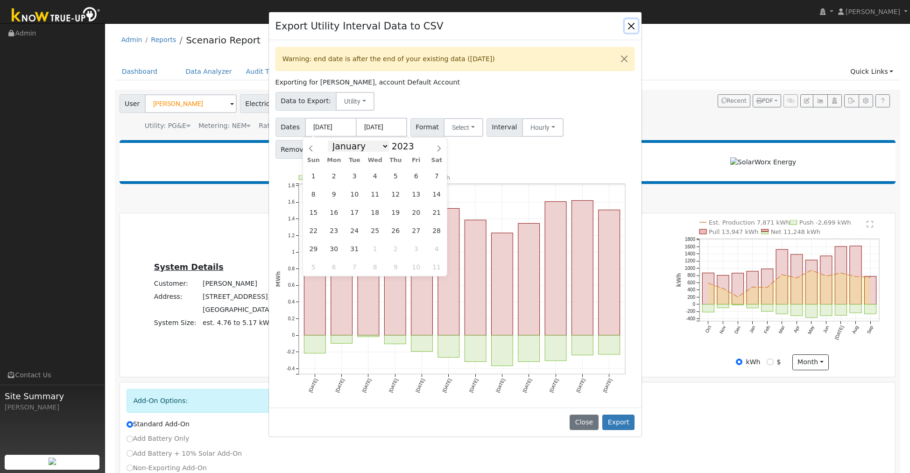
click at [369, 146] on select "January February March April May June July August September October November De…" at bounding box center [358, 146] width 61 height 11
select select "8"
click at [331, 141] on select "January February March April May June July August September October November De…" at bounding box center [358, 146] width 61 height 11
click at [418, 178] on span "1" at bounding box center [416, 176] width 18 height 18
type input "[DATE]"
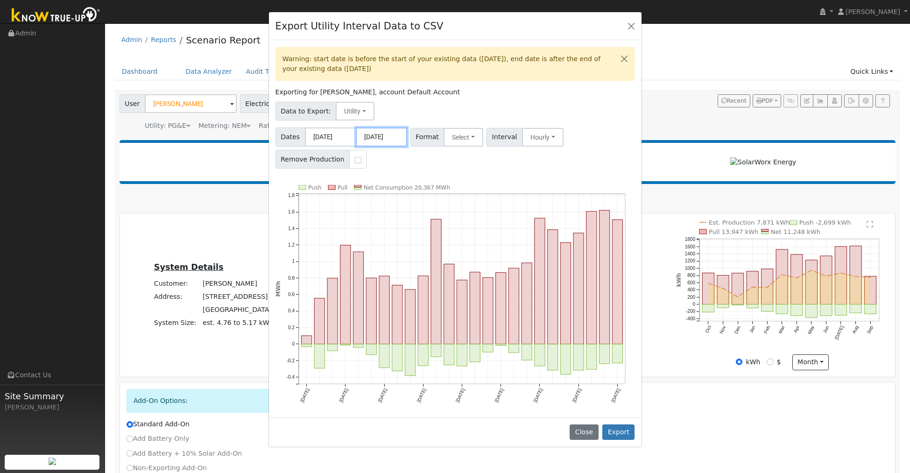
click at [389, 138] on input "[DATE]" at bounding box center [381, 136] width 51 height 19
drag, startPoint x: 580, startPoint y: 163, endPoint x: 565, endPoint y: 159, distance: 15.5
click at [580, 163] on div "Dates [DATE] [DATE] Format Select Generic PG&E SCE SDGE Aurora Energy Toolbase …" at bounding box center [455, 146] width 363 height 44
click at [466, 135] on button "Select" at bounding box center [464, 137] width 40 height 19
click at [470, 160] on link "Generic" at bounding box center [476, 157] width 67 height 13
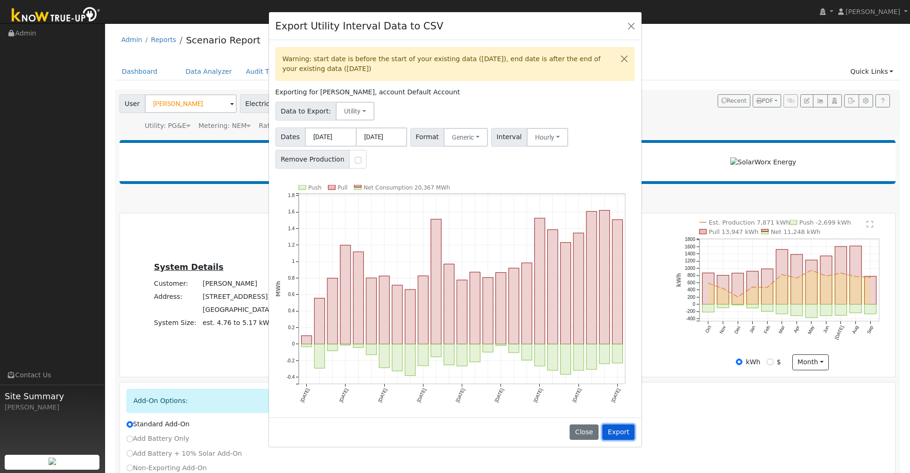
click at [616, 435] on button "Export" at bounding box center [618, 433] width 32 height 16
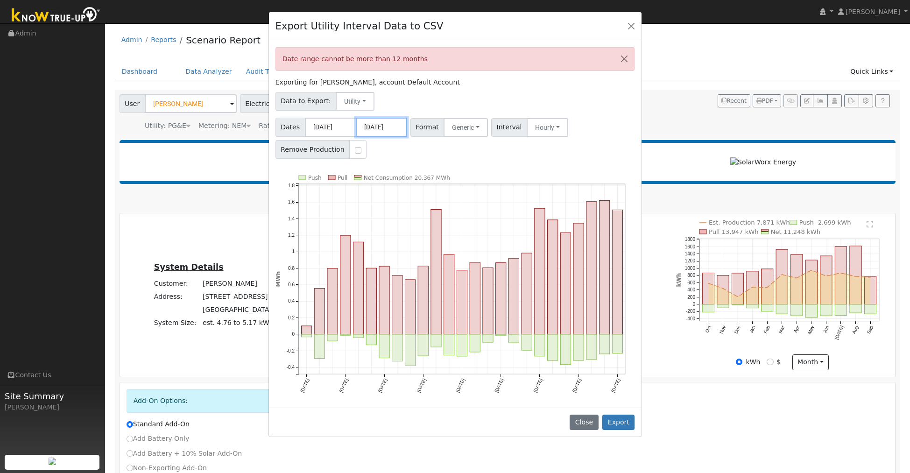
click at [399, 130] on input "[DATE]" at bounding box center [381, 127] width 51 height 19
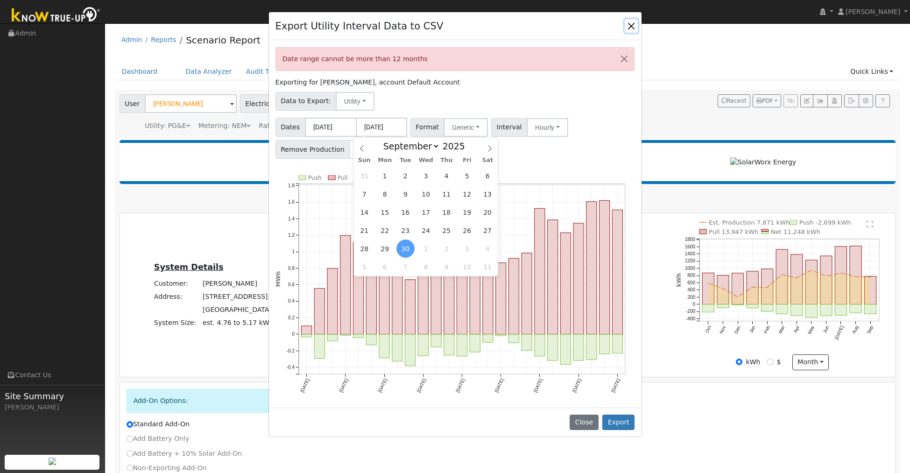
click at [404, 249] on span "30" at bounding box center [406, 249] width 18 height 18
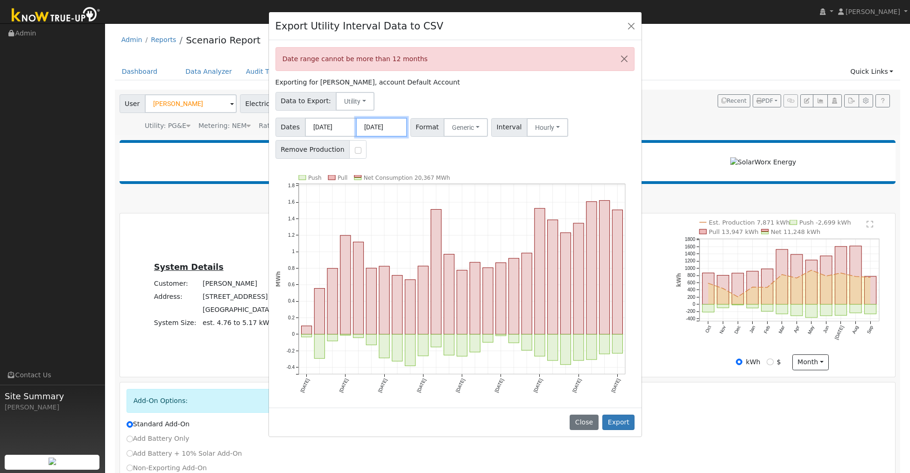
click at [397, 126] on input "[DATE]" at bounding box center [381, 127] width 51 height 19
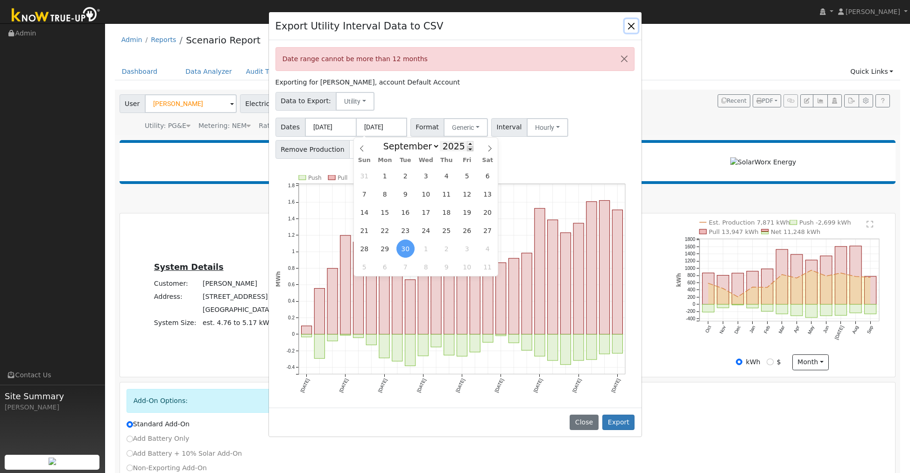
click at [467, 148] on span at bounding box center [470, 148] width 7 height 5
type input "2024"
click at [385, 251] on span "30" at bounding box center [385, 249] width 18 height 18
type input "[DATE]"
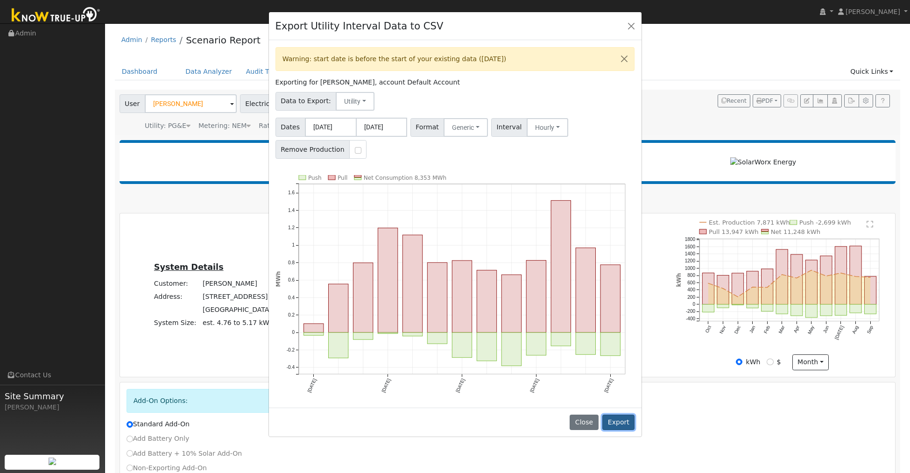
click at [615, 415] on button "Export" at bounding box center [618, 423] width 32 height 16
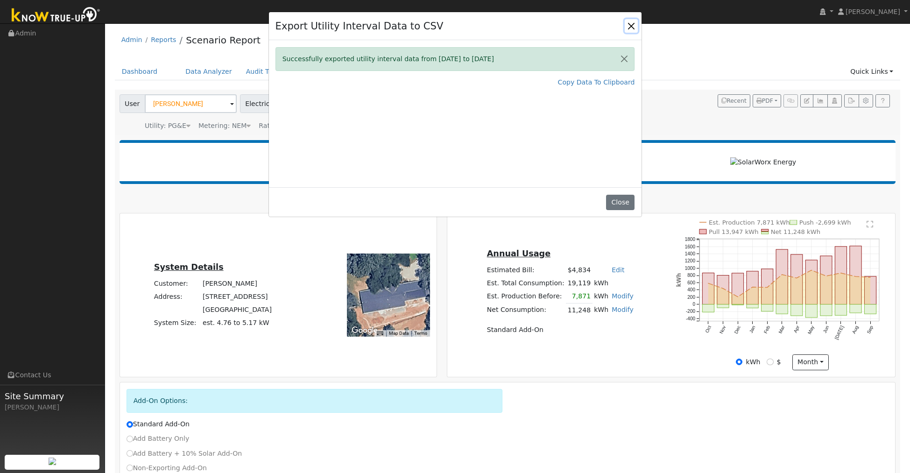
click at [630, 28] on button "Close" at bounding box center [631, 25] width 13 height 13
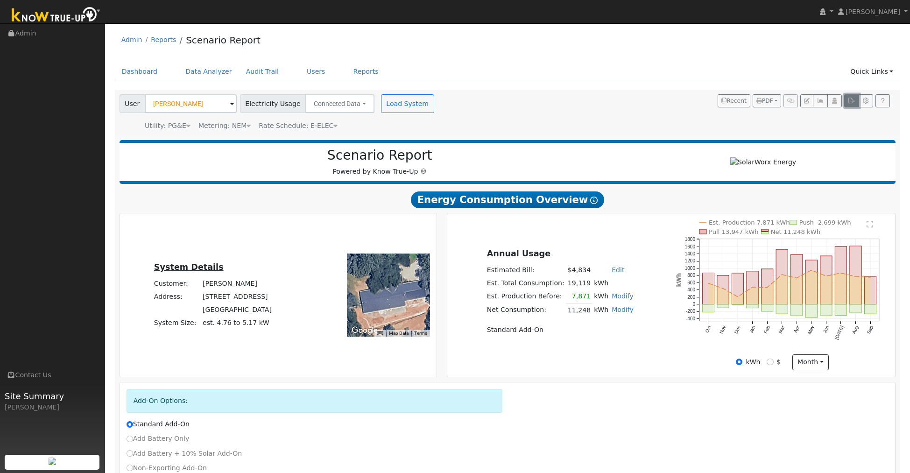
click at [850, 100] on icon "button" at bounding box center [851, 101] width 7 height 6
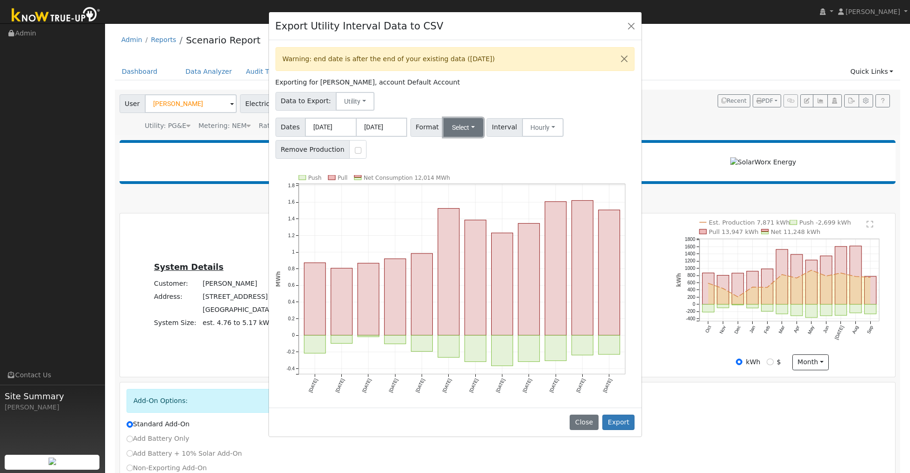
click at [461, 125] on button "Select" at bounding box center [464, 127] width 40 height 19
click at [469, 149] on link "Generic" at bounding box center [476, 148] width 67 height 13
click at [621, 425] on button "Export" at bounding box center [618, 423] width 32 height 16
